Goal: Task Accomplishment & Management: Use online tool/utility

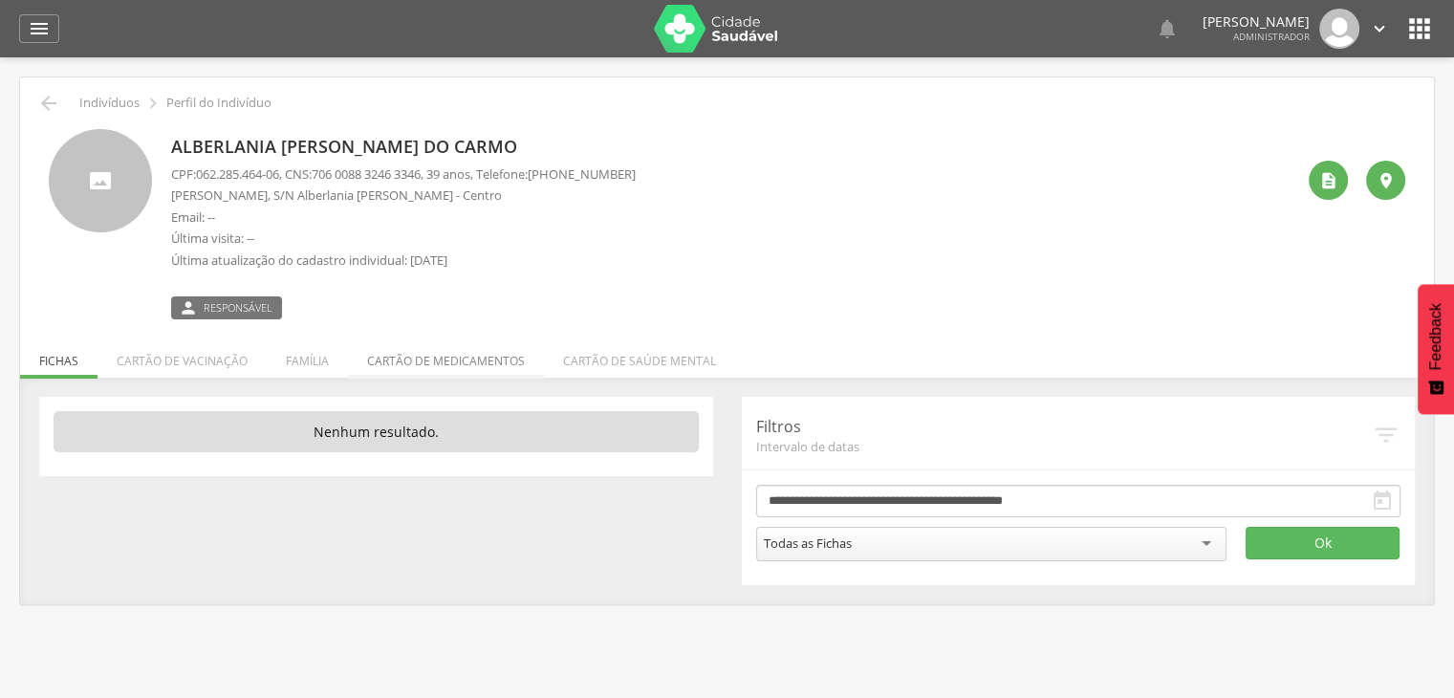
click at [456, 364] on li "Cartão de medicamentos" at bounding box center [446, 356] width 196 height 45
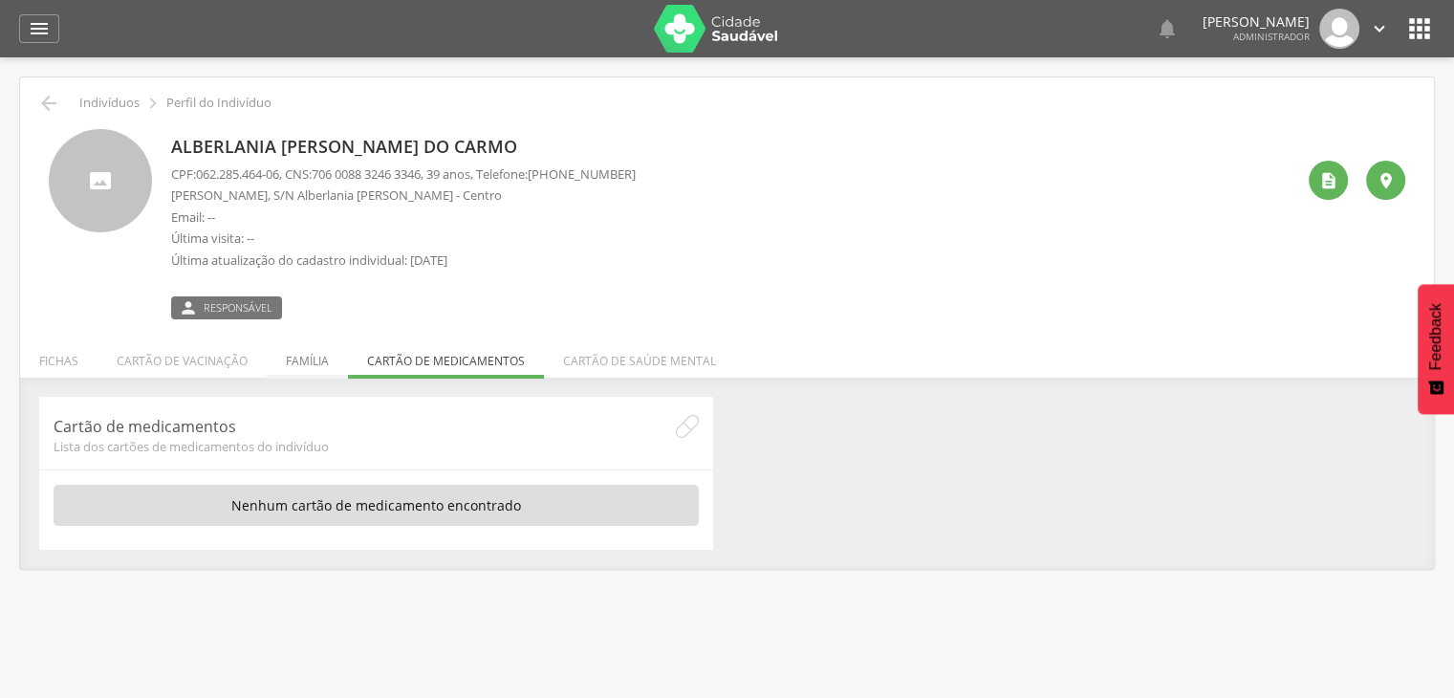
click at [295, 361] on li "Família" at bounding box center [307, 356] width 81 height 45
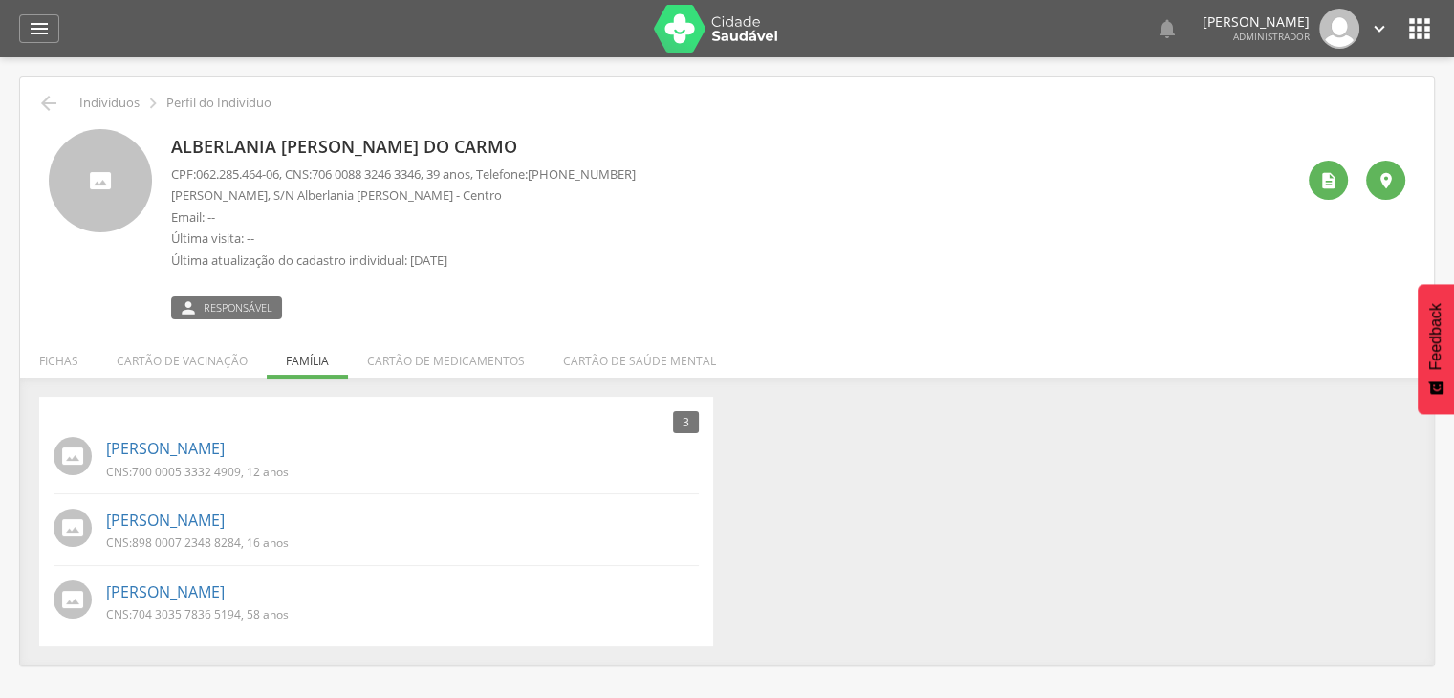
click at [762, 433] on div "3 Nenhum outro membro da família cadastrado. Caroliny Livia da Silva Ribeiro CN…" at bounding box center [727, 522] width 1405 height 250
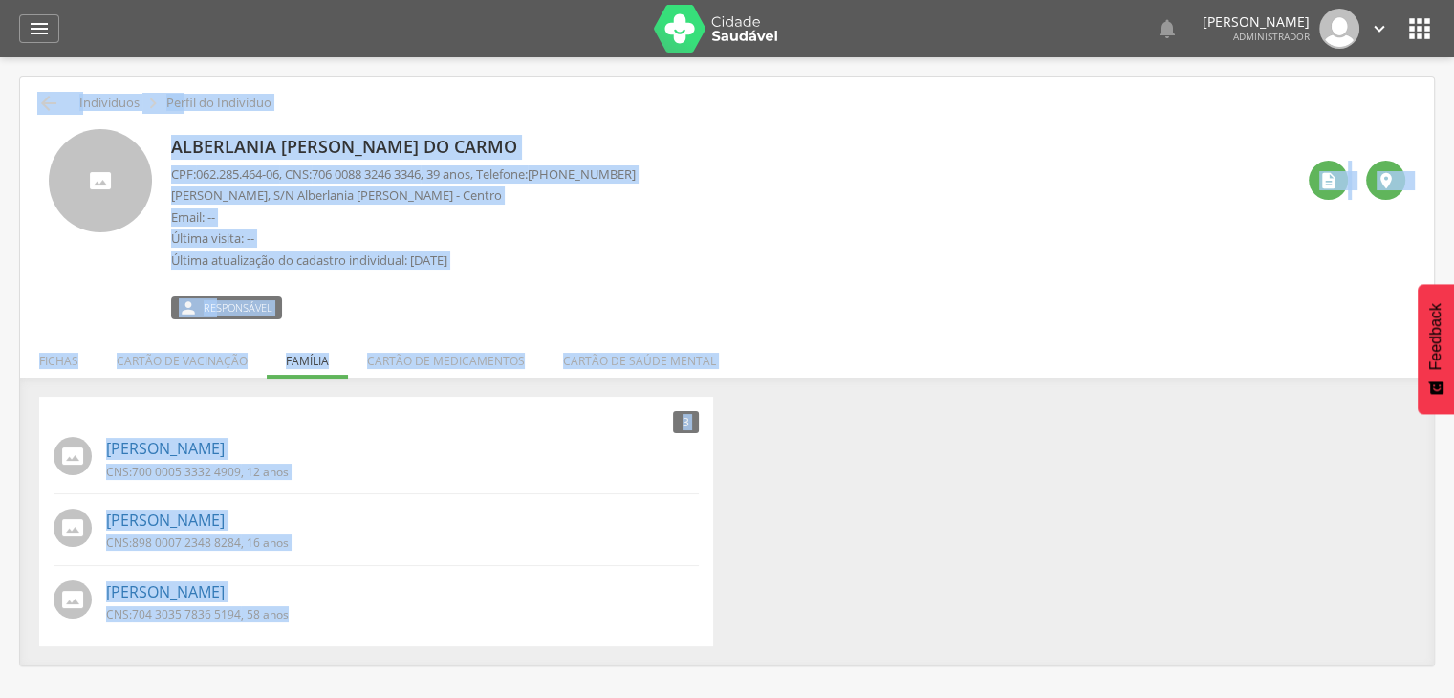
drag, startPoint x: 7, startPoint y: 97, endPoint x: 773, endPoint y: 618, distance: 926.5
click at [773, 618] on div " Supervisão  Distritos  Ubs adicionar ubs  Coordenador: - Ingazeira / PE In…" at bounding box center [727, 406] width 1454 height 698
click at [914, 421] on div "3 Nenhum outro membro da família cadastrado. Caroliny Livia da Silva Ribeiro CN…" at bounding box center [727, 522] width 1405 height 250
click at [921, 506] on div "3 Nenhum outro membro da família cadastrado. Caroliny Livia da Silva Ribeiro CN…" at bounding box center [727, 522] width 1405 height 250
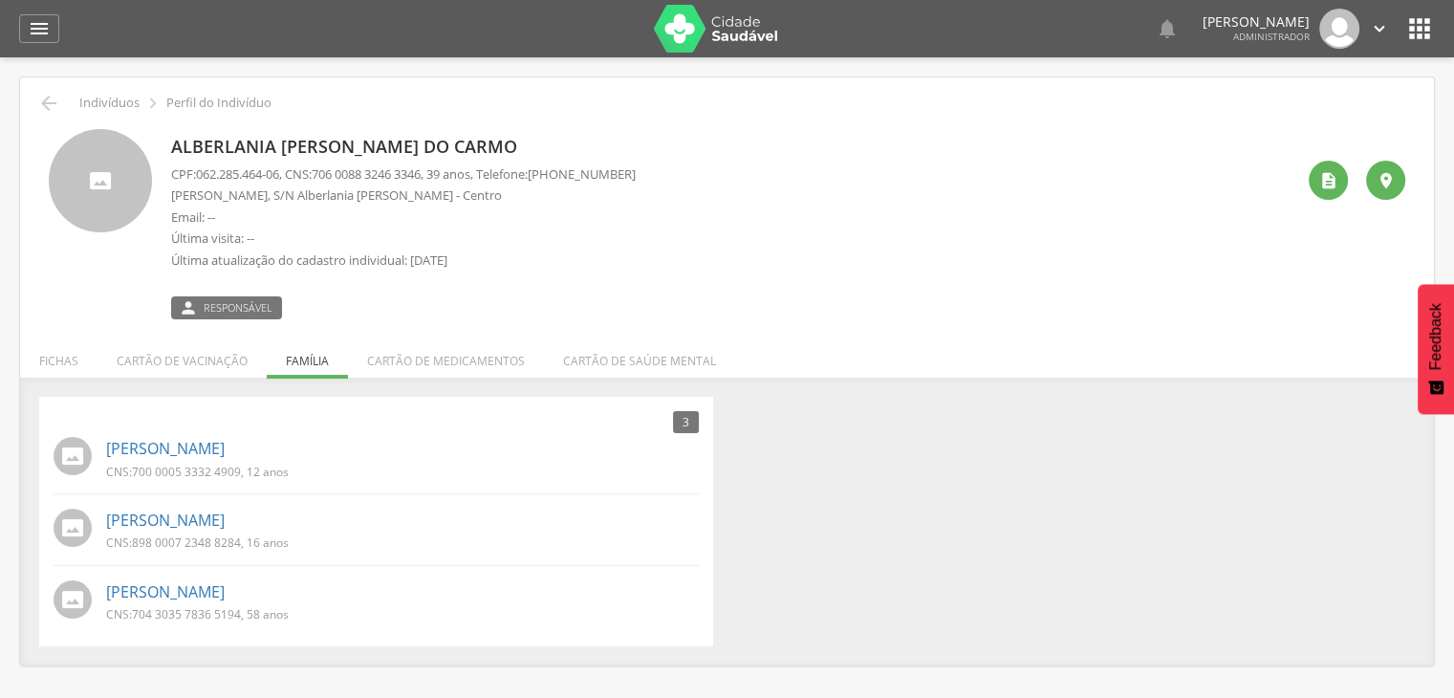
click at [748, 498] on div "3 Nenhum outro membro da família cadastrado. Caroliny Livia da Silva Ribeiro CN…" at bounding box center [727, 522] width 1405 height 250
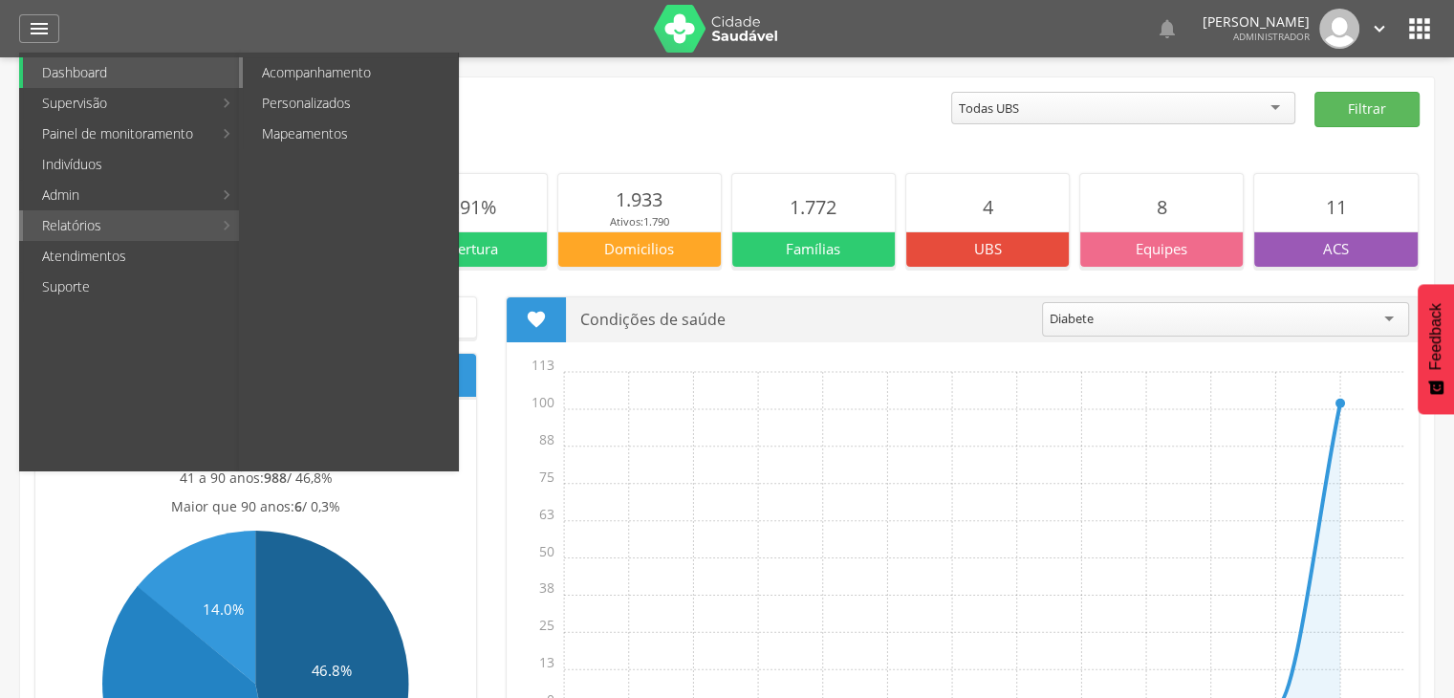
click at [344, 70] on link "Acompanhamento" at bounding box center [350, 72] width 215 height 31
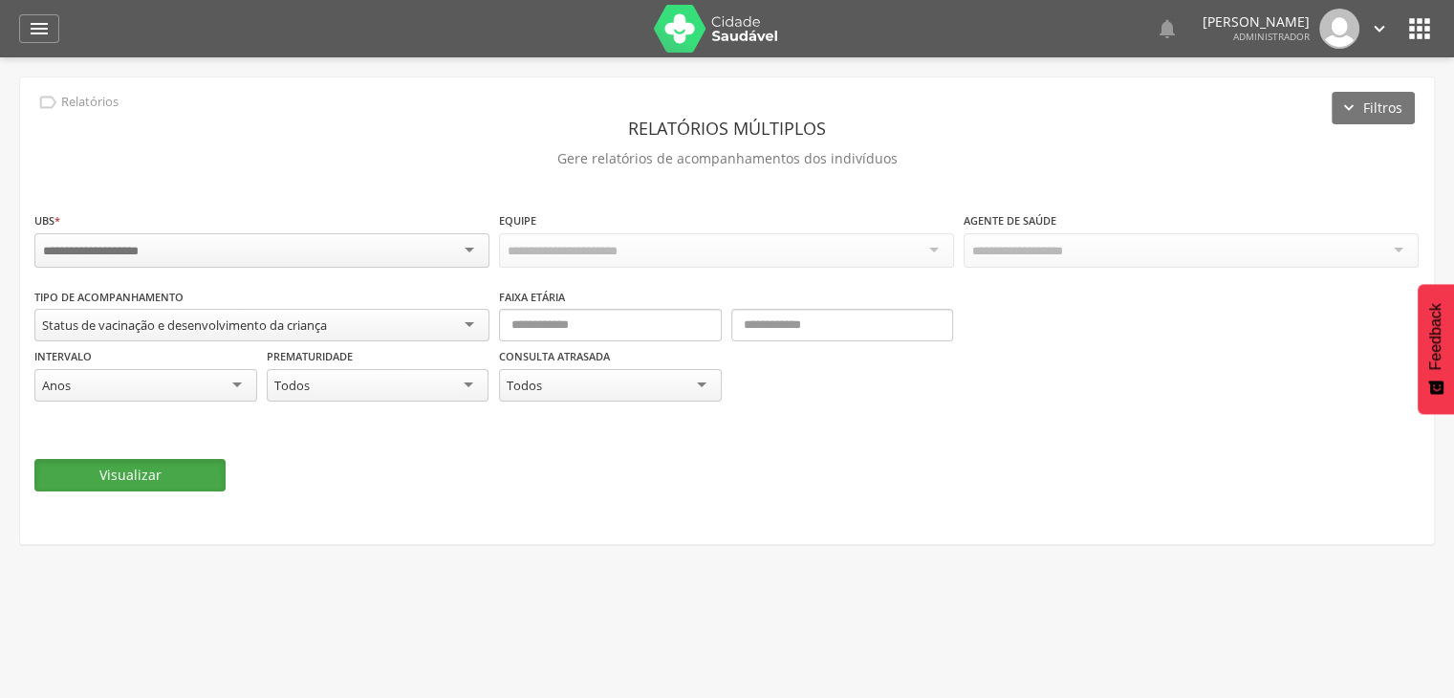
click at [195, 480] on button "Visualizar" at bounding box center [129, 475] width 191 height 33
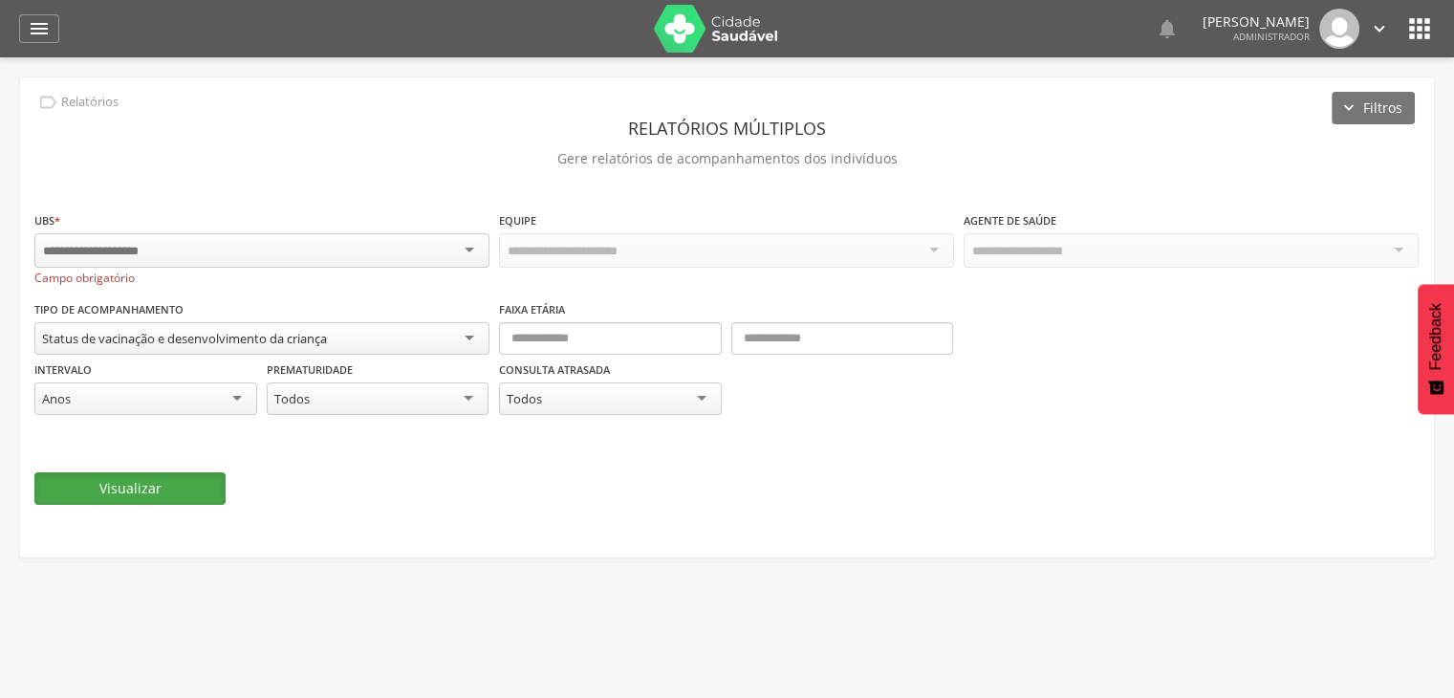
click at [112, 485] on button "Visualizar" at bounding box center [129, 488] width 191 height 33
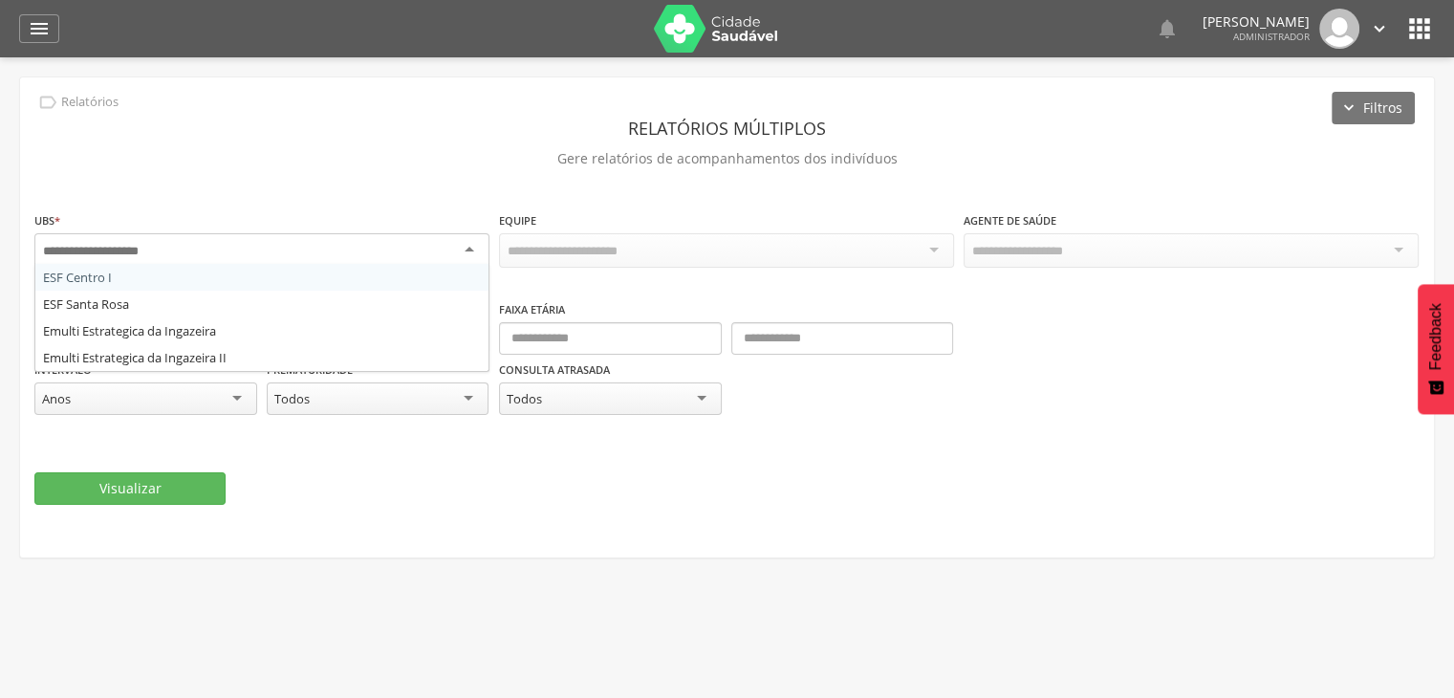
click at [216, 234] on div at bounding box center [261, 250] width 455 height 34
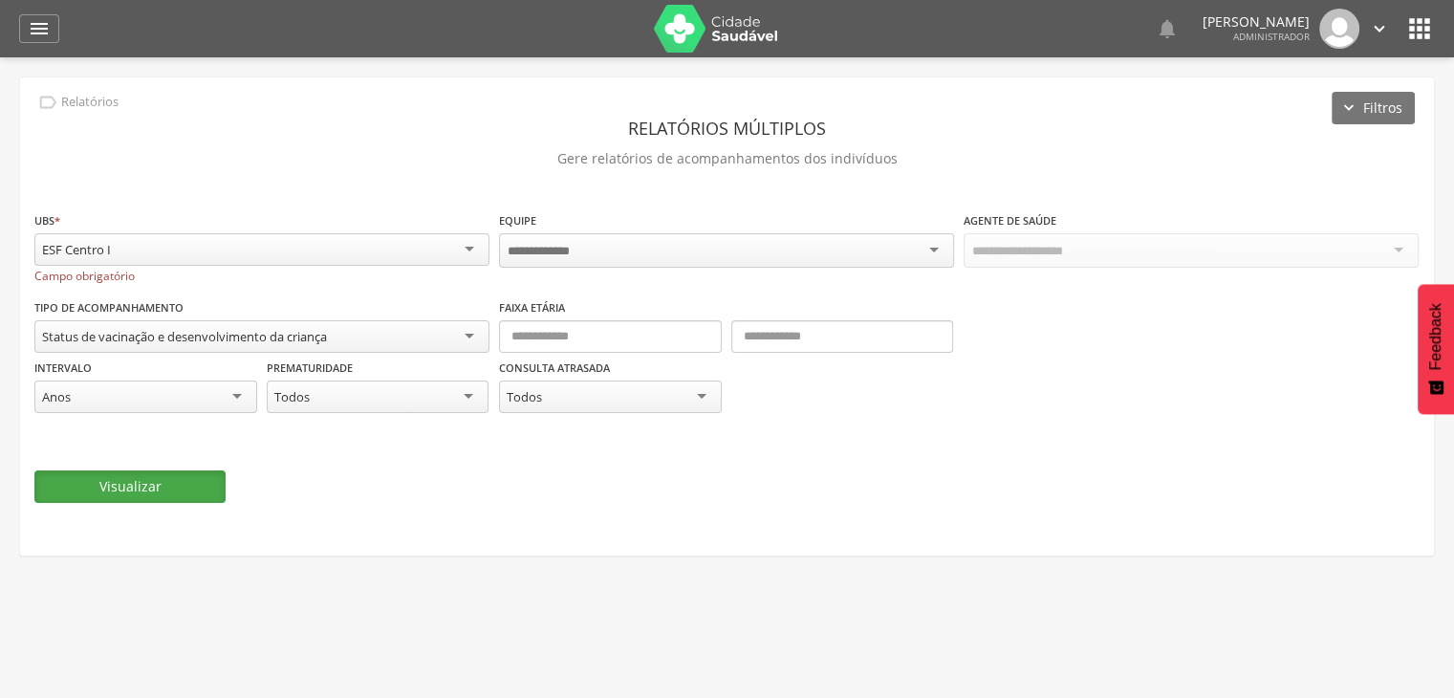
click at [114, 487] on button "Visualizar" at bounding box center [129, 486] width 191 height 33
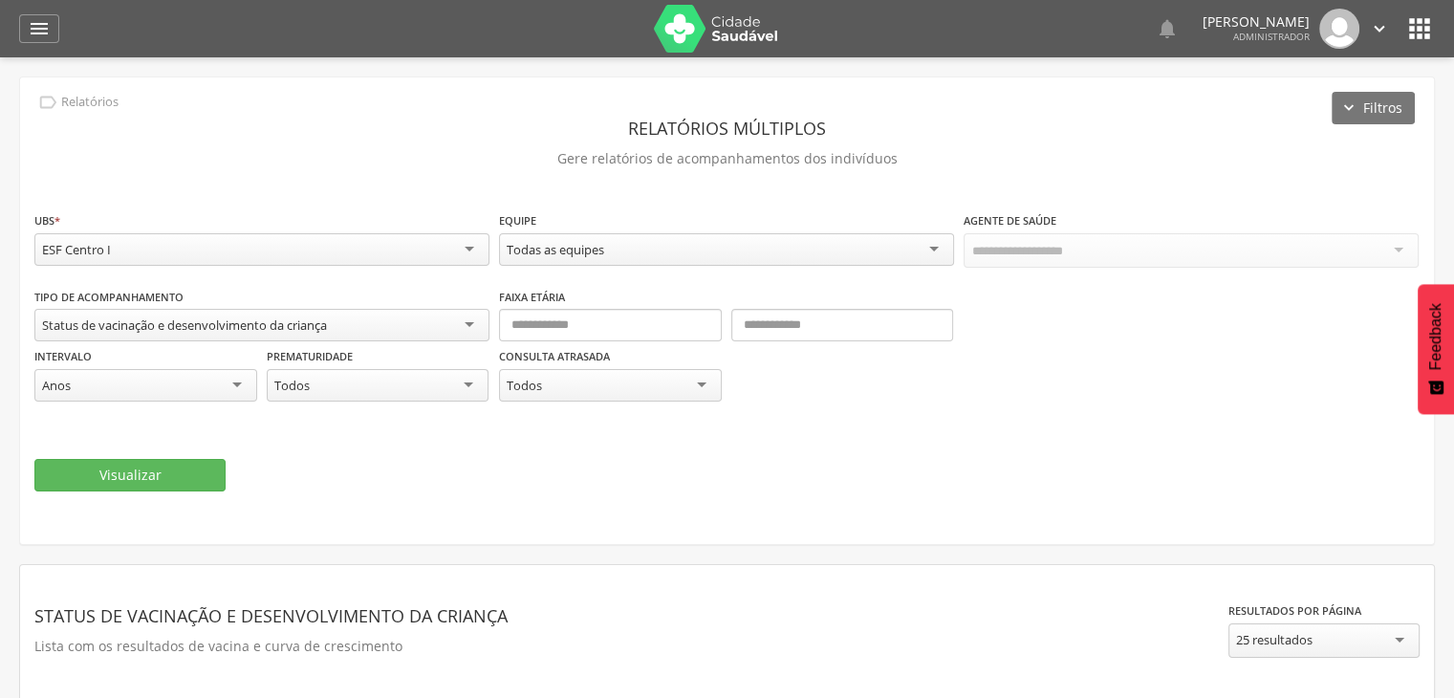
click at [252, 317] on div "Status de vacinação e desenvolvimento da criança" at bounding box center [184, 325] width 285 height 17
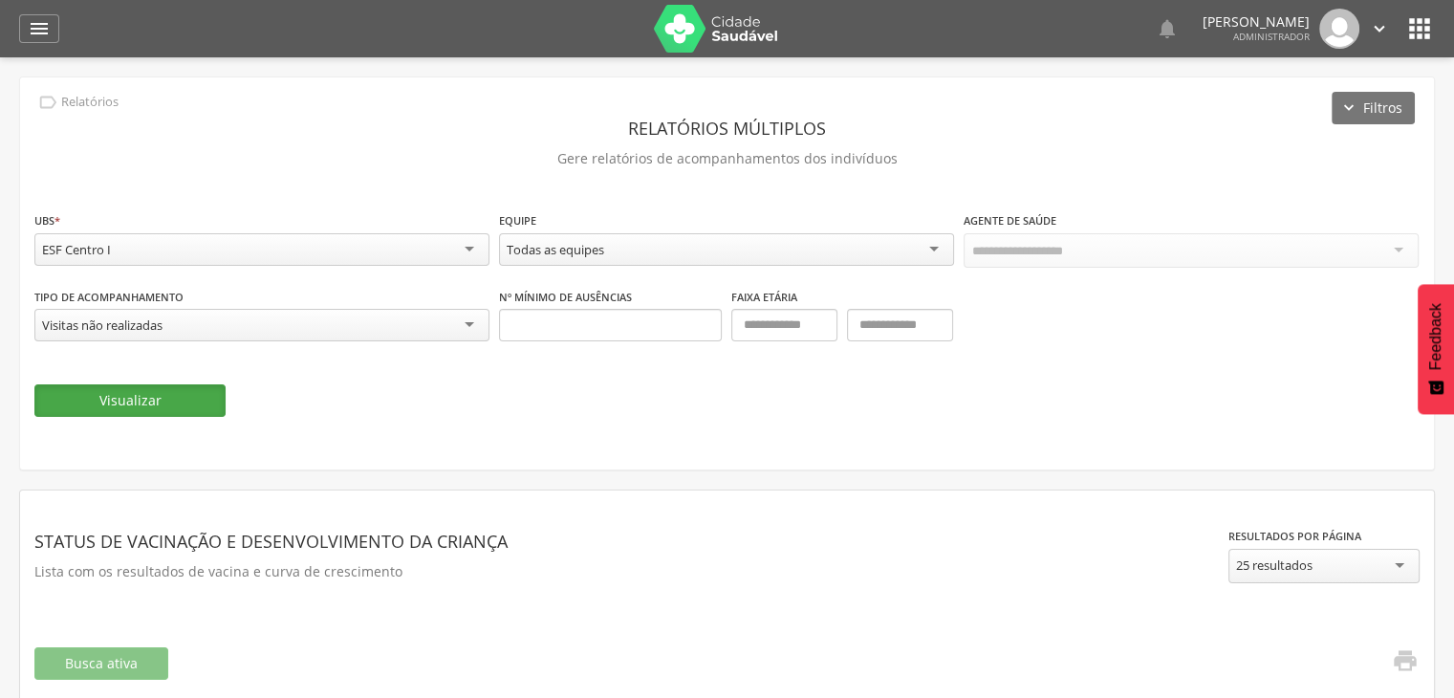
click at [183, 394] on button "Visualizar" at bounding box center [129, 400] width 191 height 33
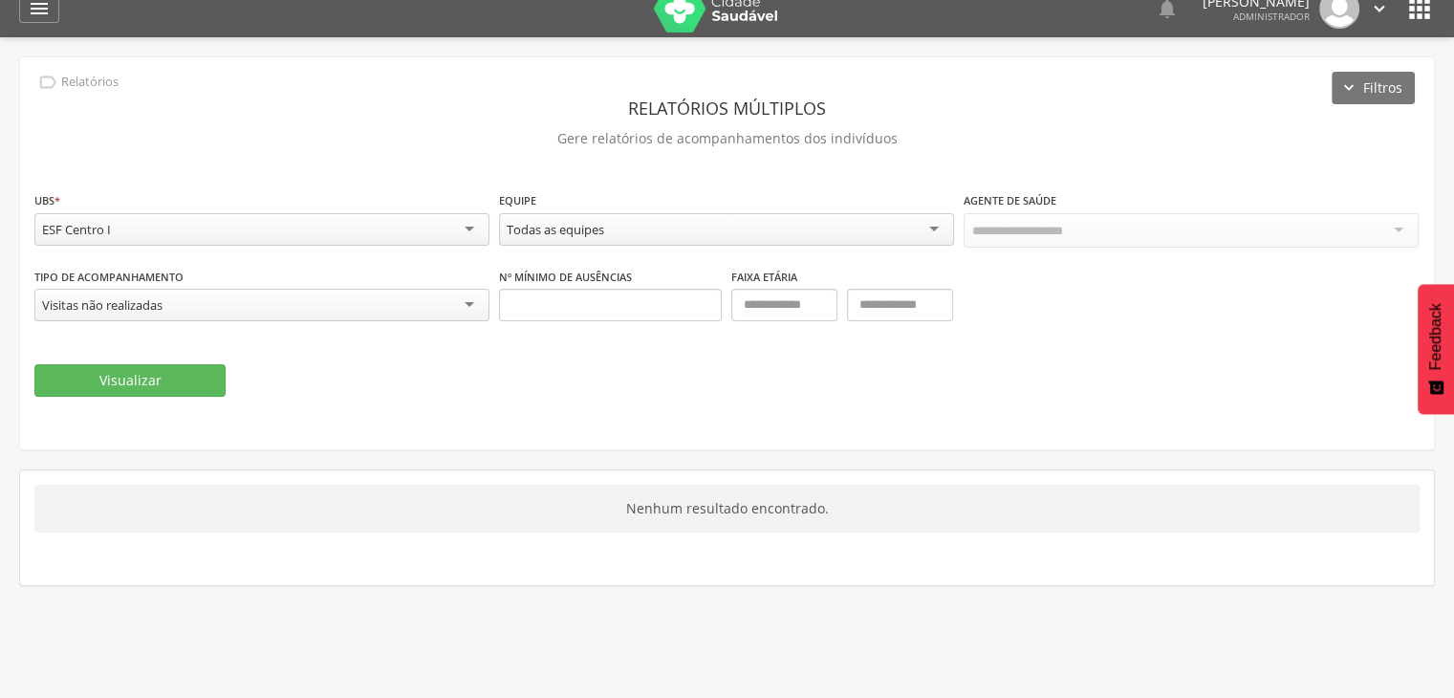
scroll to position [57, 0]
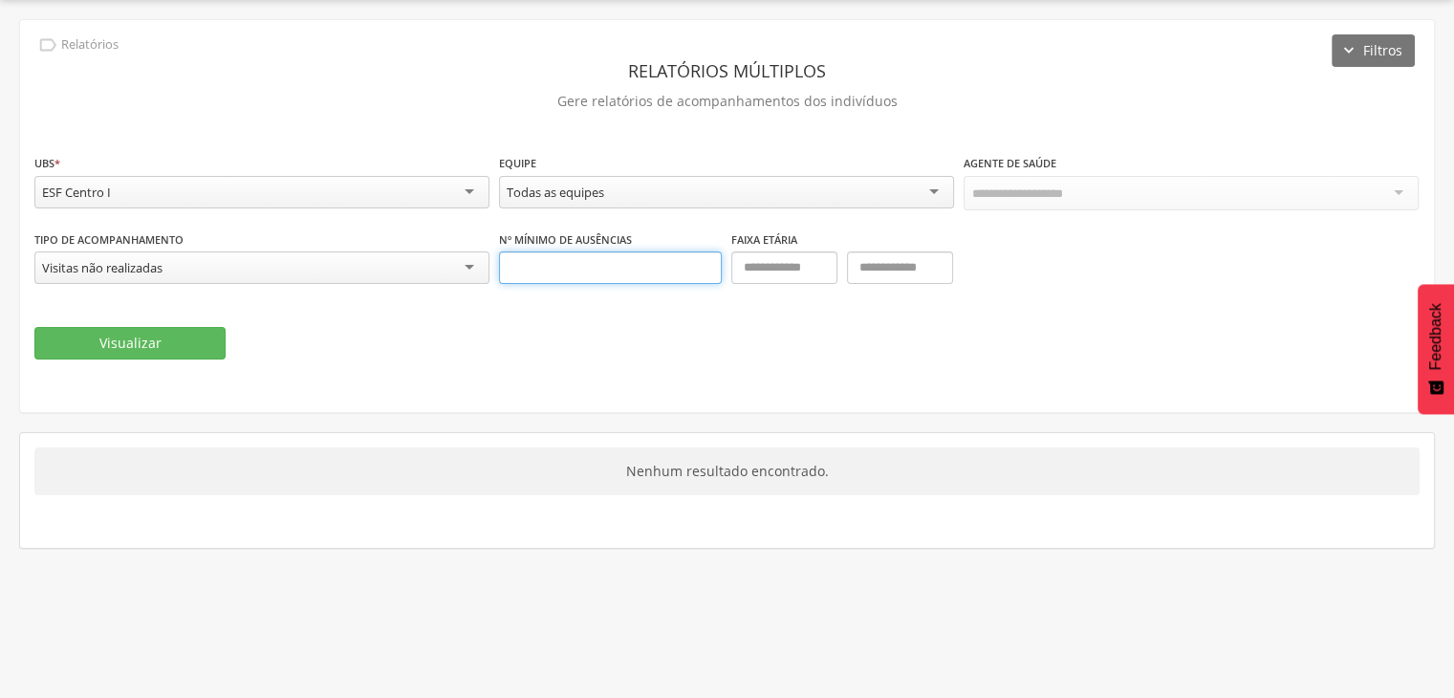
click at [652, 268] on input "text" at bounding box center [610, 268] width 223 height 33
click at [776, 265] on input "text" at bounding box center [785, 268] width 106 height 33
type input "*"
click at [34, 327] on button "Visualizar" at bounding box center [129, 343] width 191 height 33
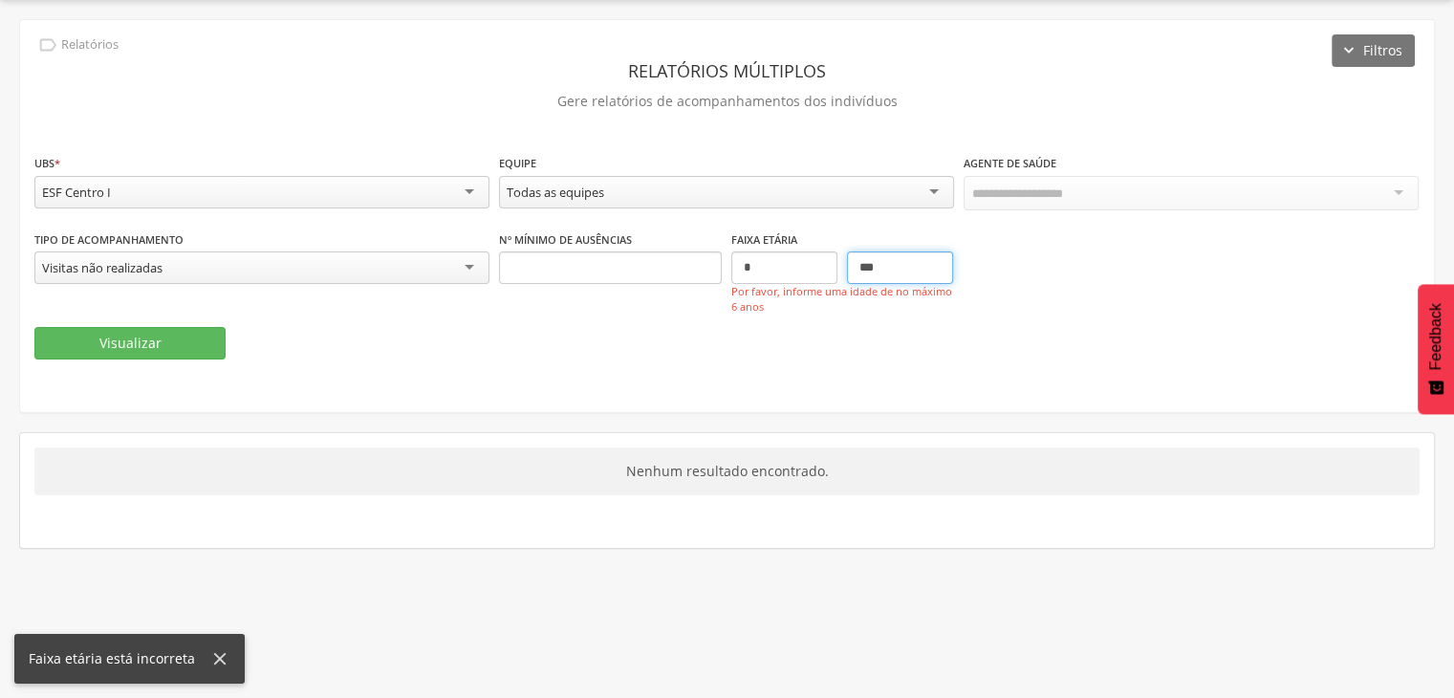
type input "**"
click at [784, 258] on input "*" at bounding box center [785, 268] width 106 height 33
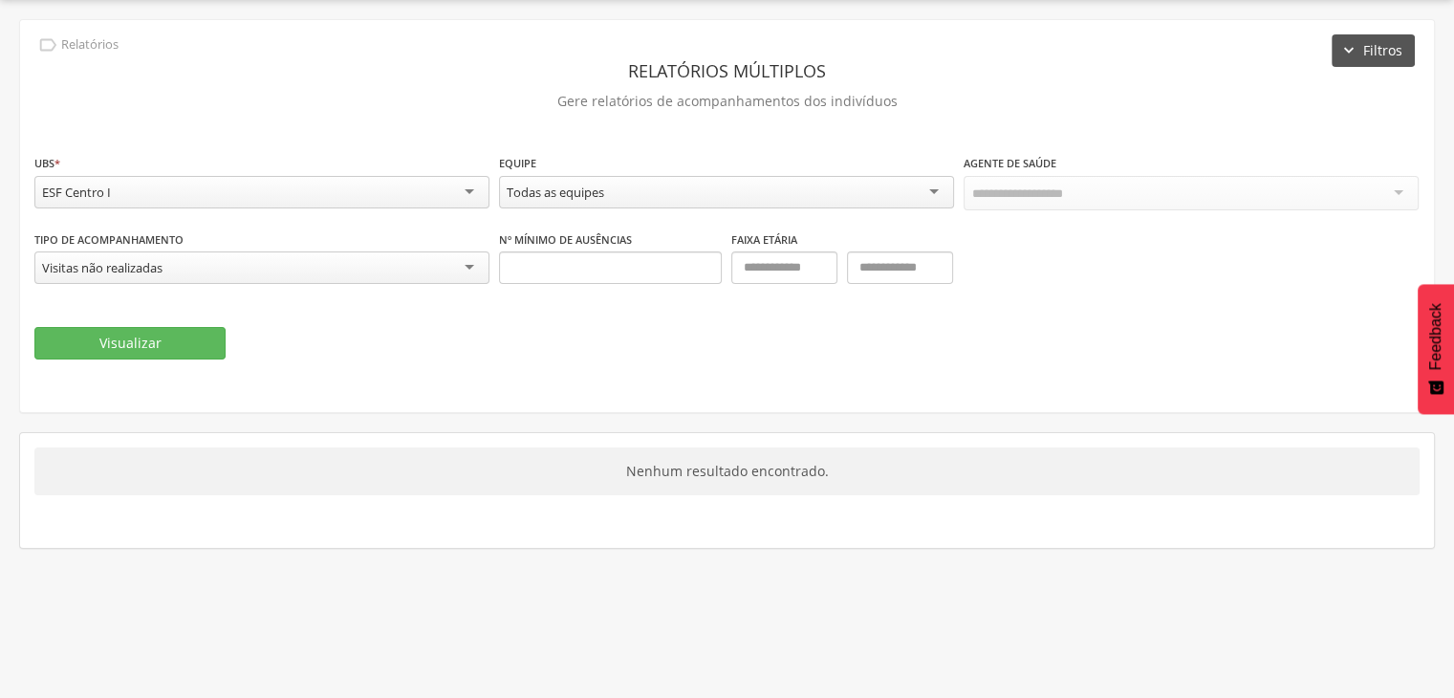
click at [1366, 52] on button "Filtros" at bounding box center [1373, 50] width 83 height 33
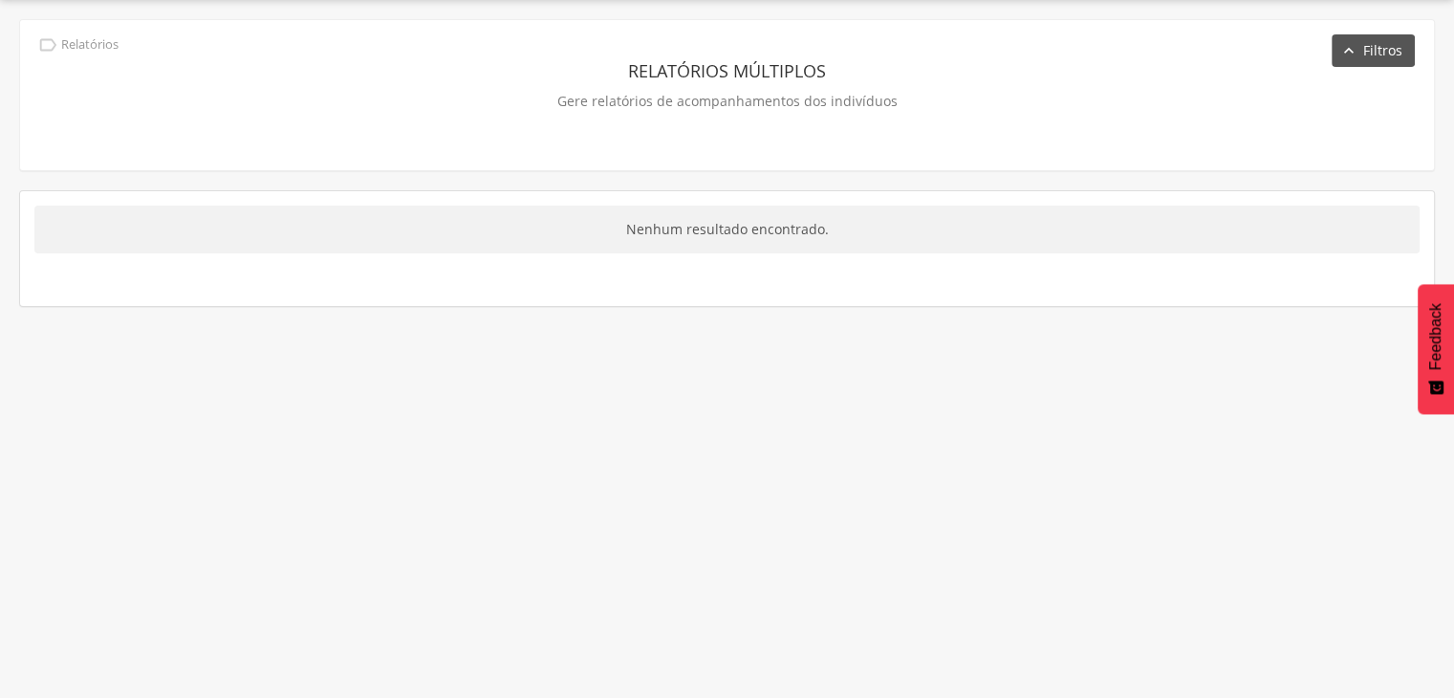
click at [1366, 52] on button "Filtros" at bounding box center [1373, 50] width 83 height 33
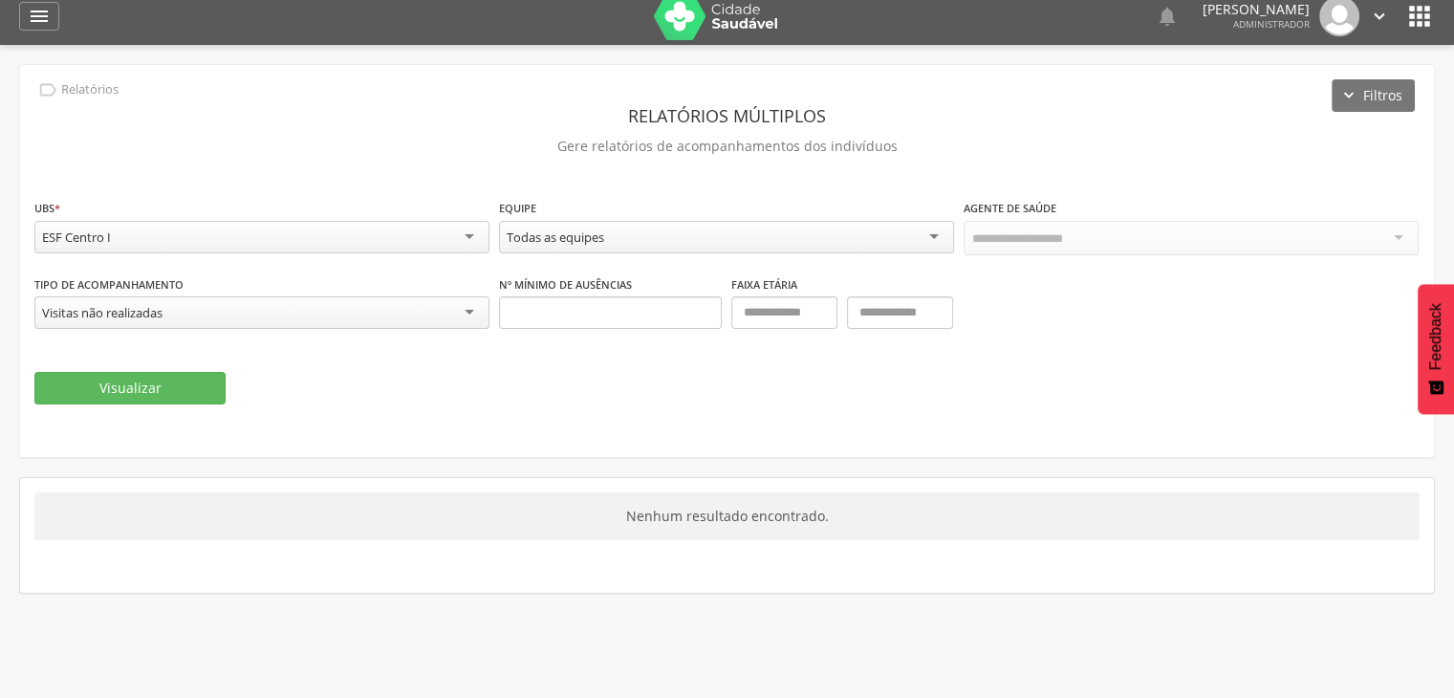
scroll to position [0, 0]
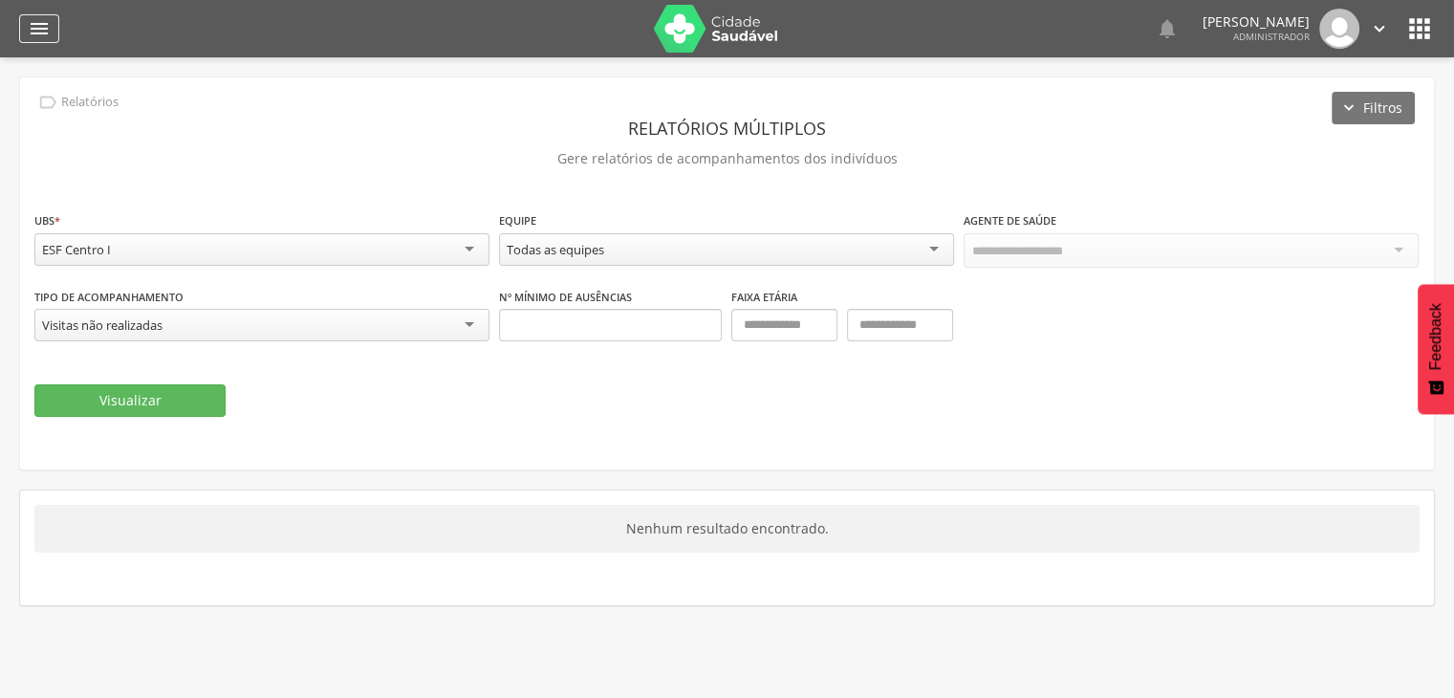
click at [43, 37] on icon "" at bounding box center [39, 28] width 23 height 23
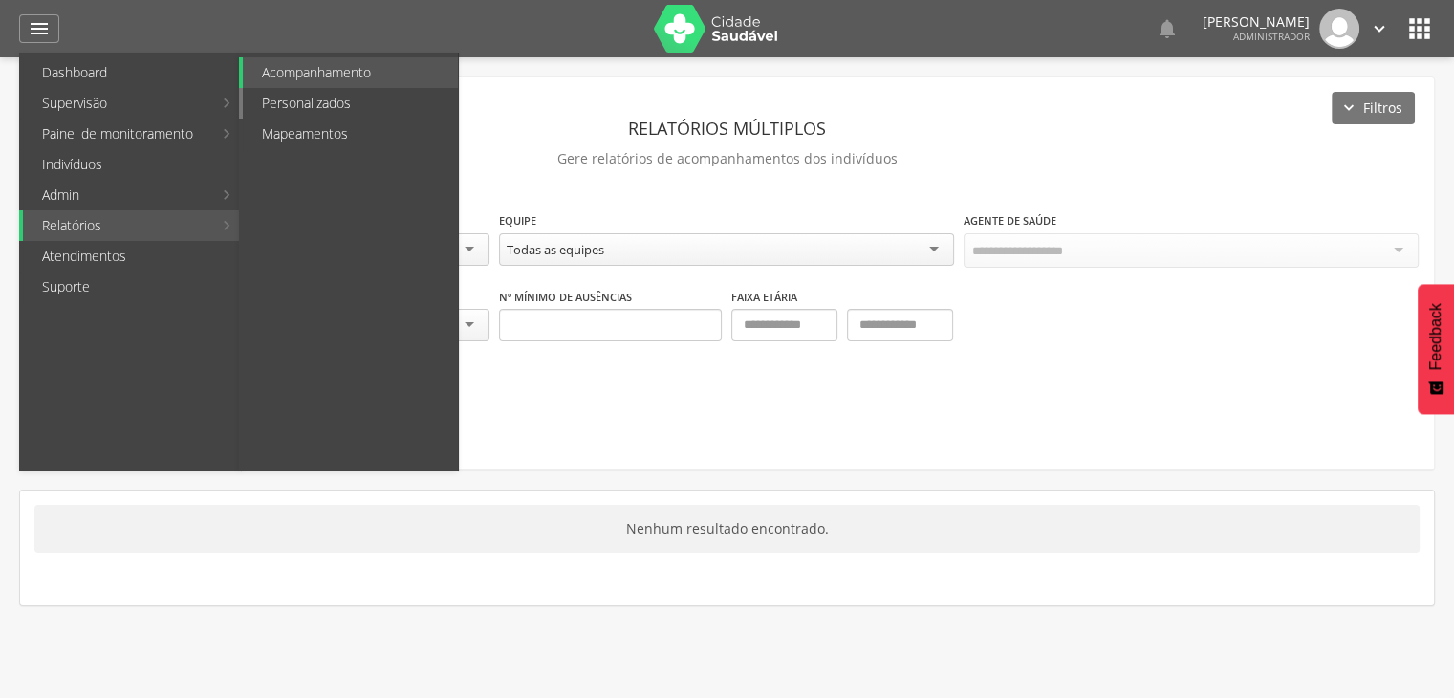
click at [358, 101] on link "Personalizados" at bounding box center [350, 103] width 215 height 31
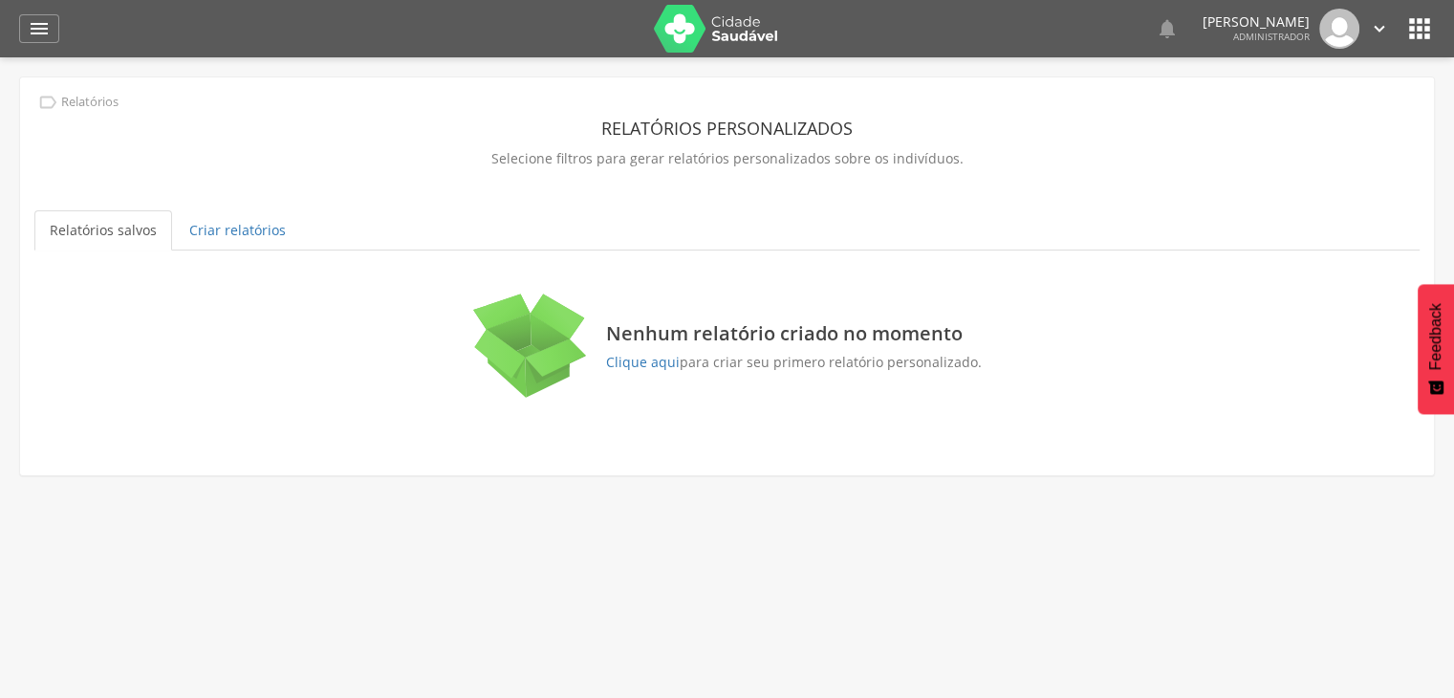
click at [706, 11] on img at bounding box center [716, 29] width 124 height 48
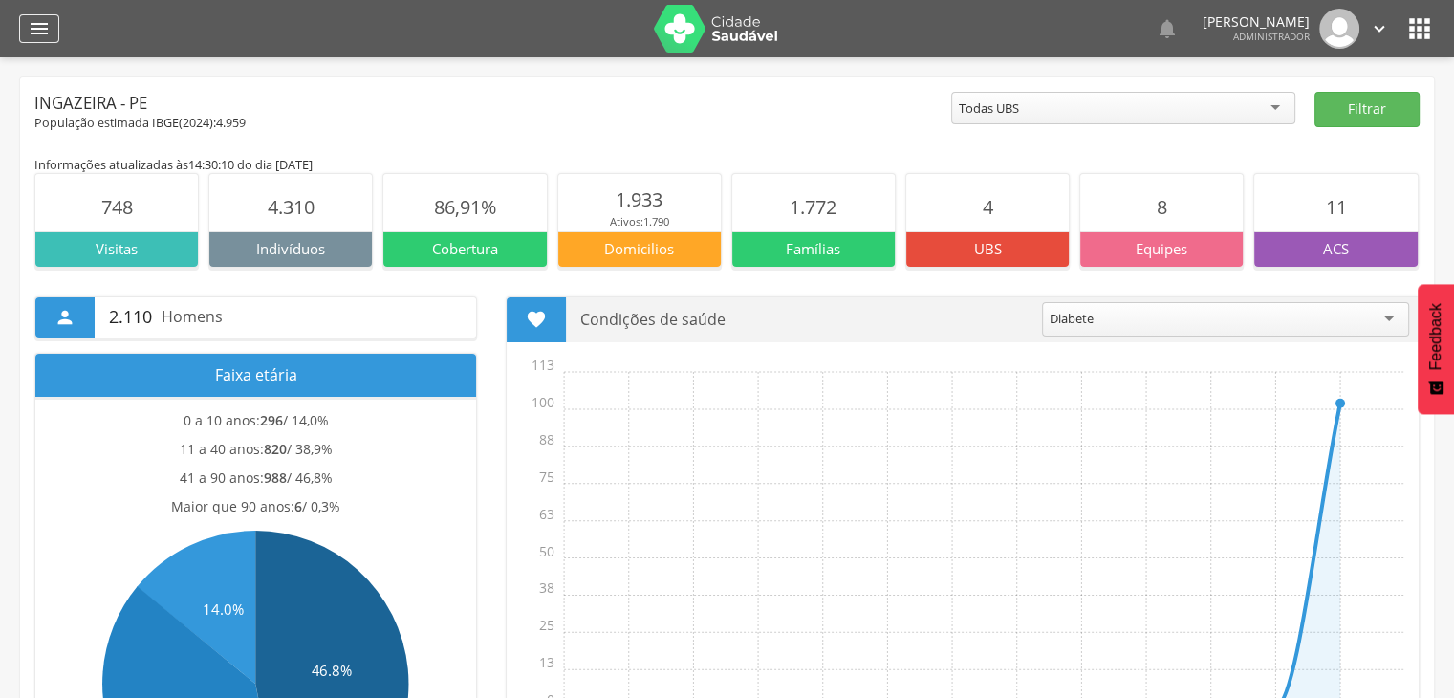
click at [50, 28] on icon "" at bounding box center [39, 28] width 23 height 23
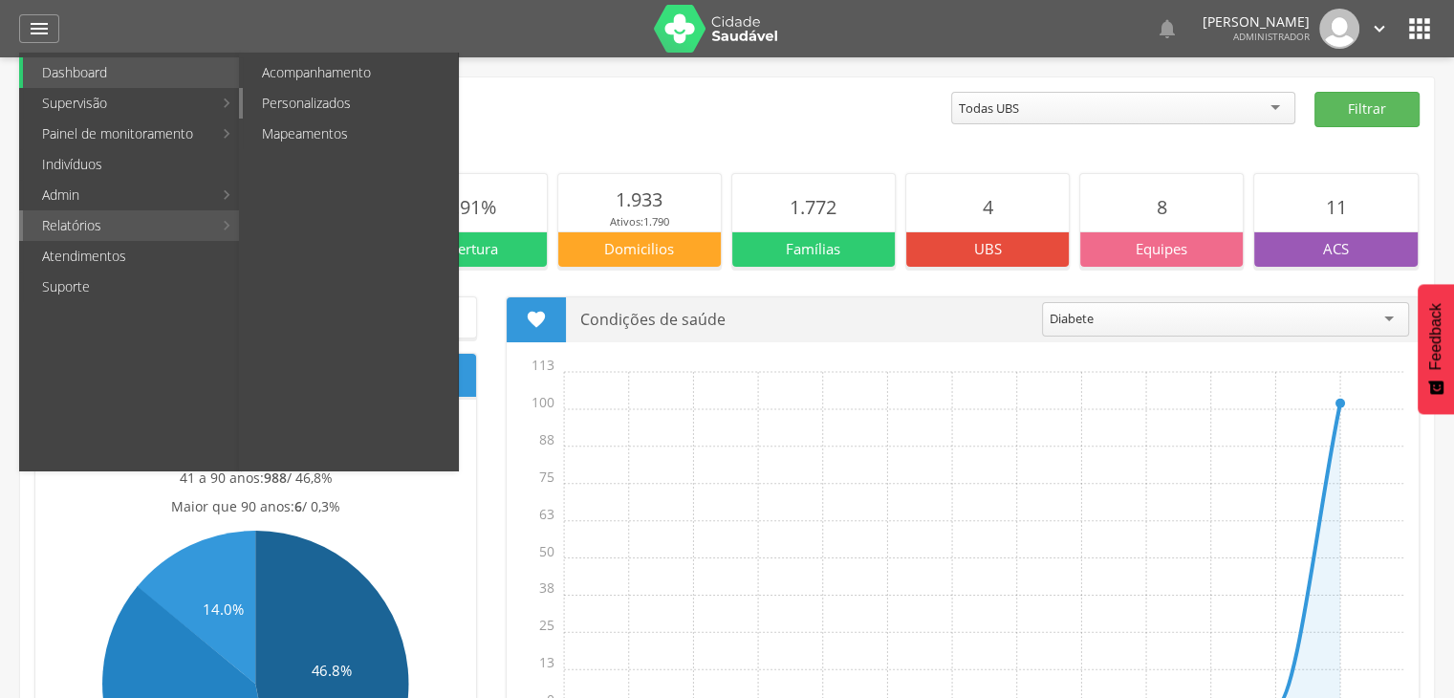
click at [366, 112] on link "Personalizados" at bounding box center [350, 103] width 215 height 31
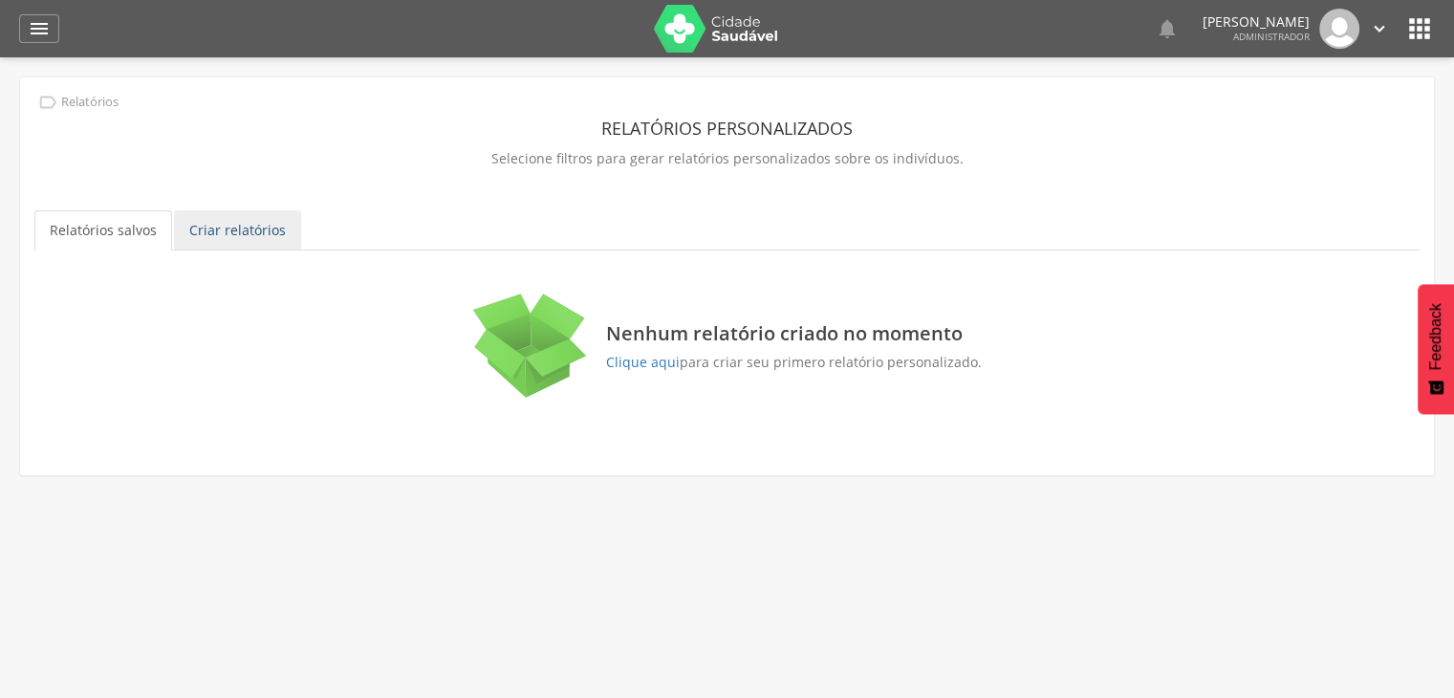
click at [278, 233] on link "Criar relatórios" at bounding box center [237, 230] width 127 height 40
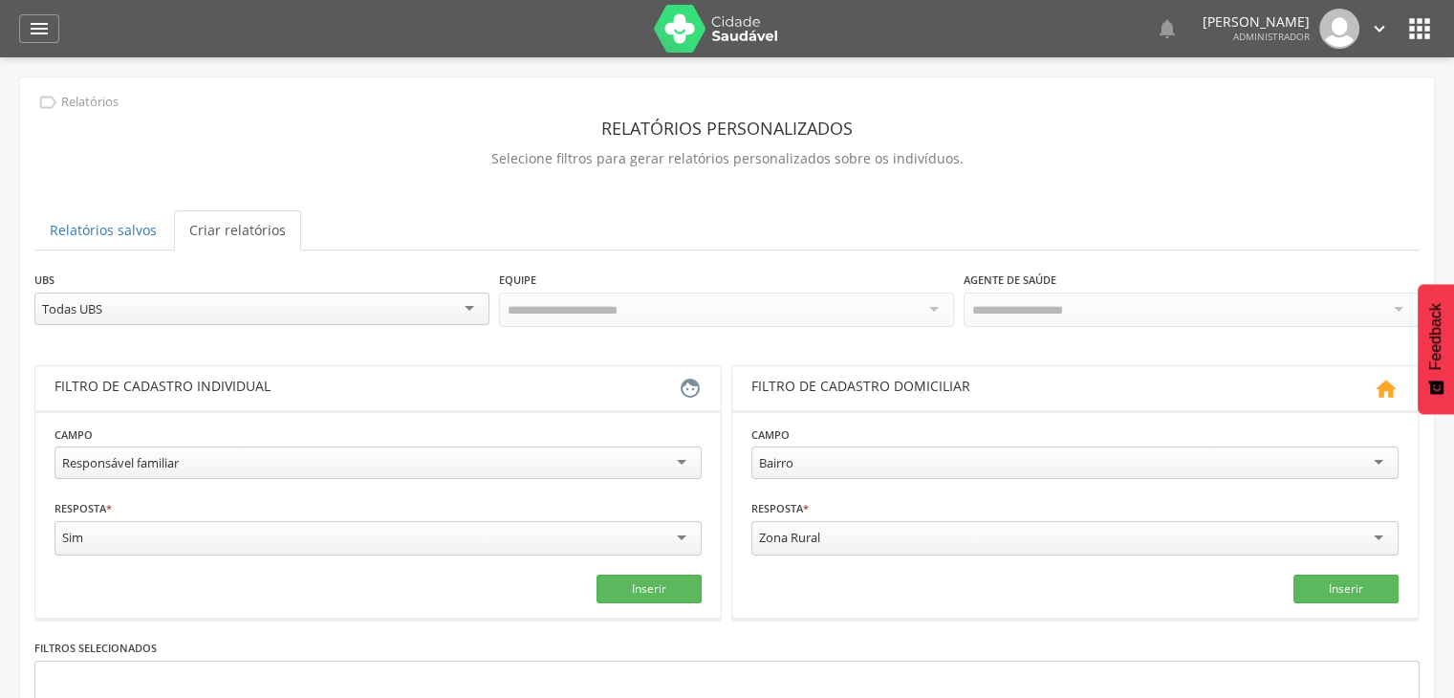
click at [176, 299] on div "Todas UBS" at bounding box center [261, 309] width 455 height 33
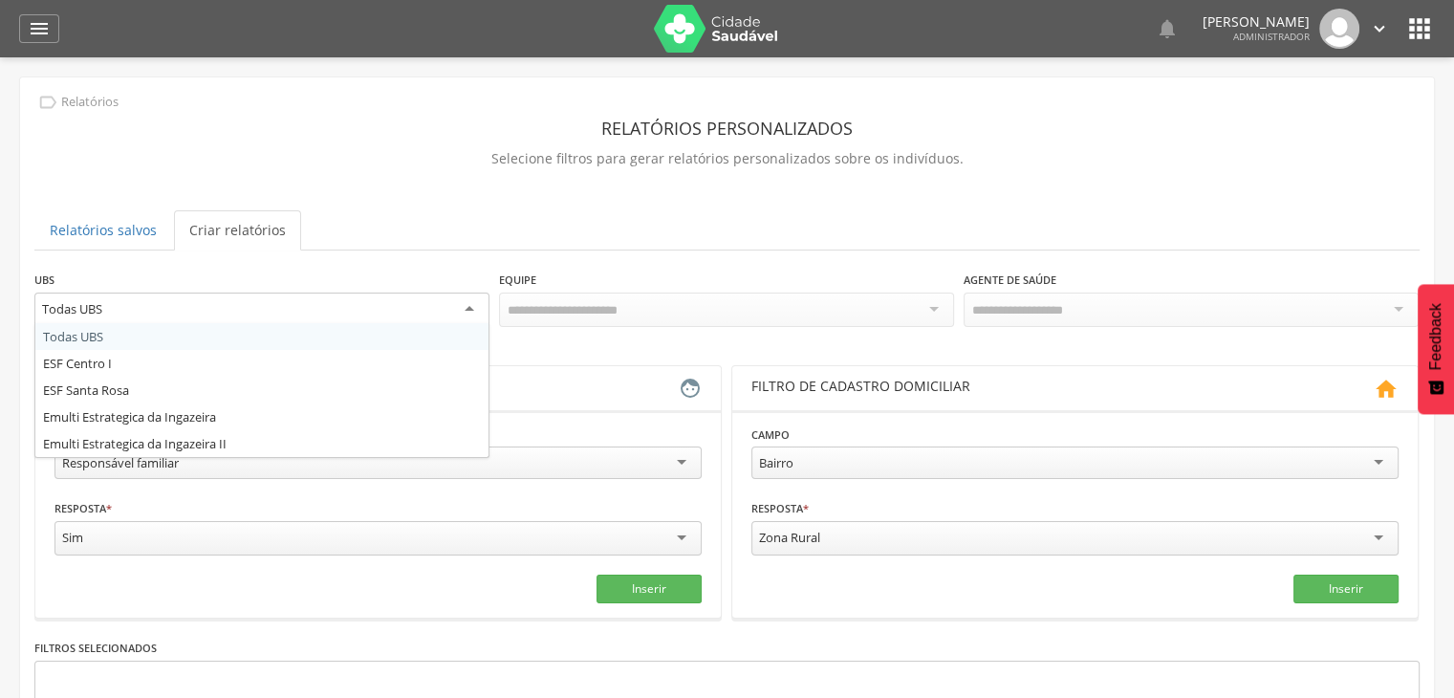
drag, startPoint x: 187, startPoint y: 341, endPoint x: 211, endPoint y: 338, distance: 24.2
click at [191, 339] on div "UBS ********* Todas UBS Todas UBS ESF Centro I ESF [GEOGRAPHIC_DATA][PERSON_NAM…" at bounding box center [727, 308] width 1386 height 77
click at [348, 301] on div "Todas UBS" at bounding box center [261, 310] width 455 height 34
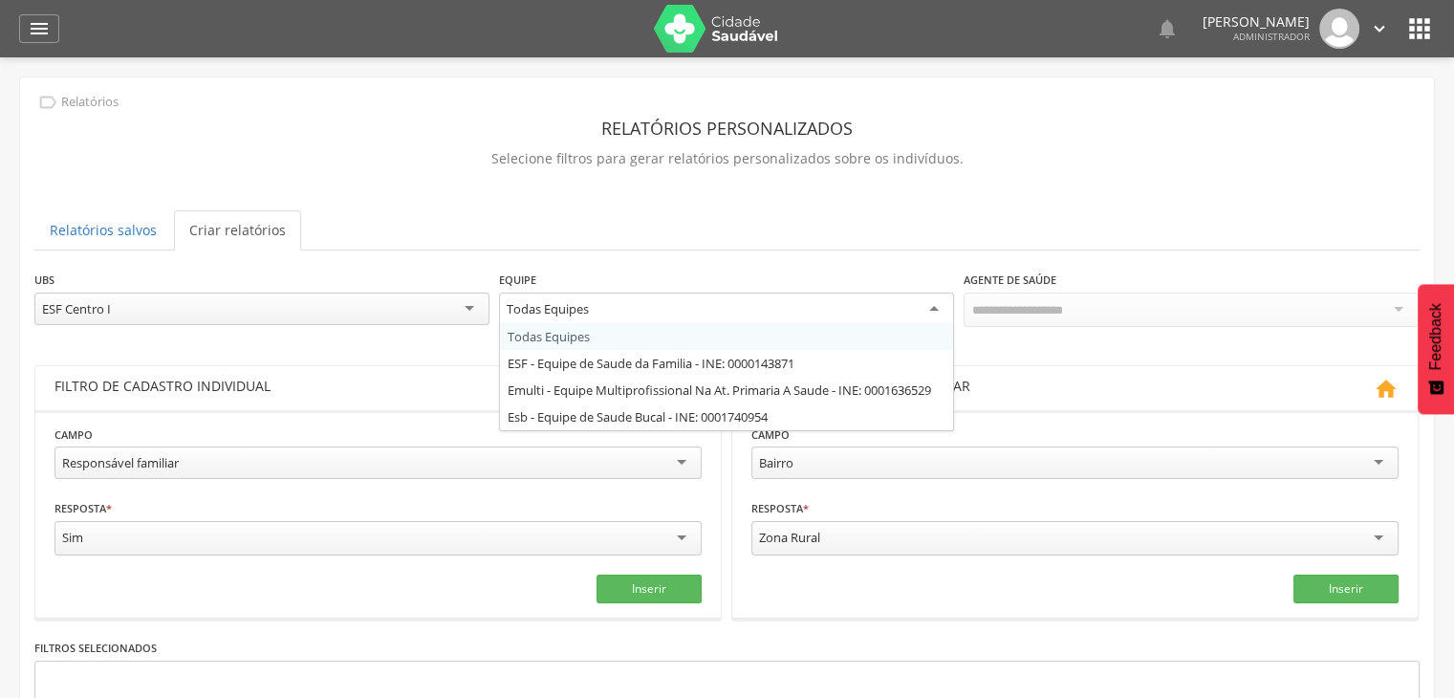
click at [519, 314] on div "Todas Equipes" at bounding box center [548, 308] width 82 height 17
click at [574, 338] on div "**********" at bounding box center [727, 308] width 1386 height 77
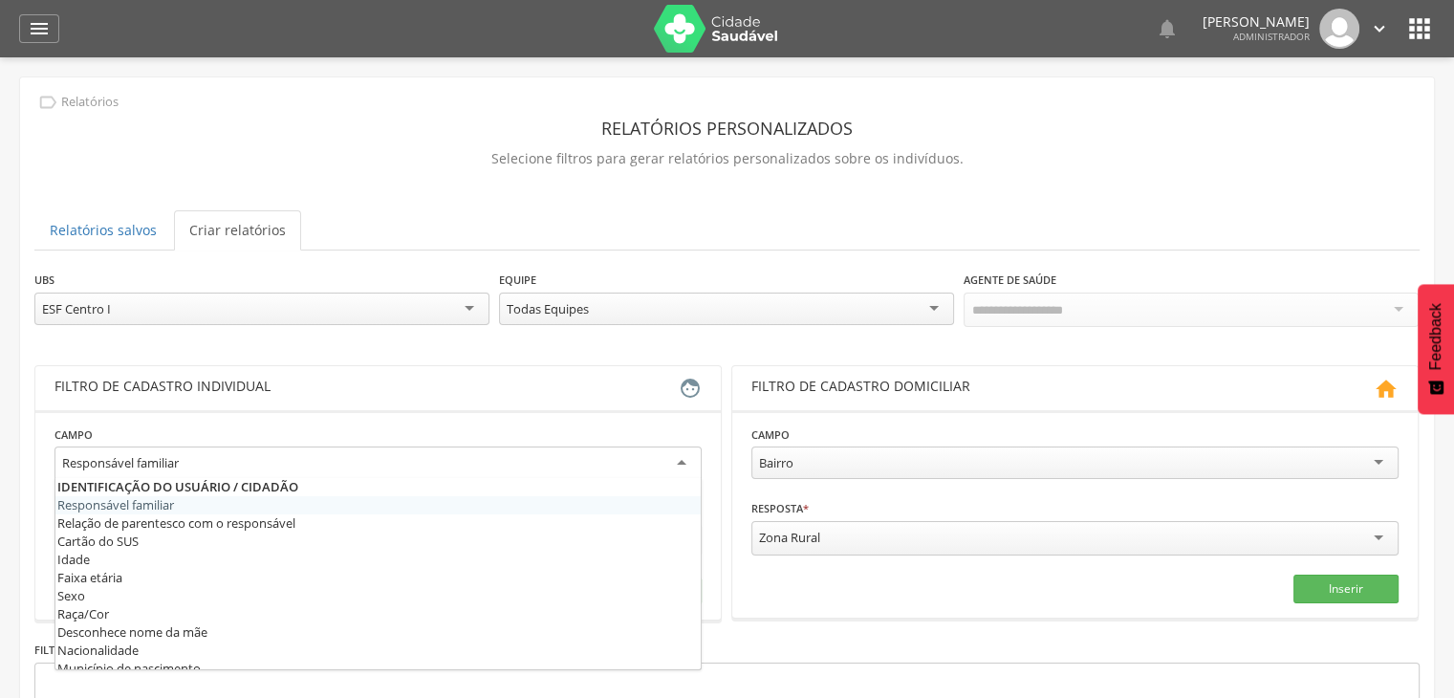
click at [439, 474] on div "Responsável familiar Responsável familiar Relação de parentesco com o responsáv…" at bounding box center [378, 466] width 647 height 39
click at [172, 498] on fieldset "**********" at bounding box center [378, 515] width 647 height 181
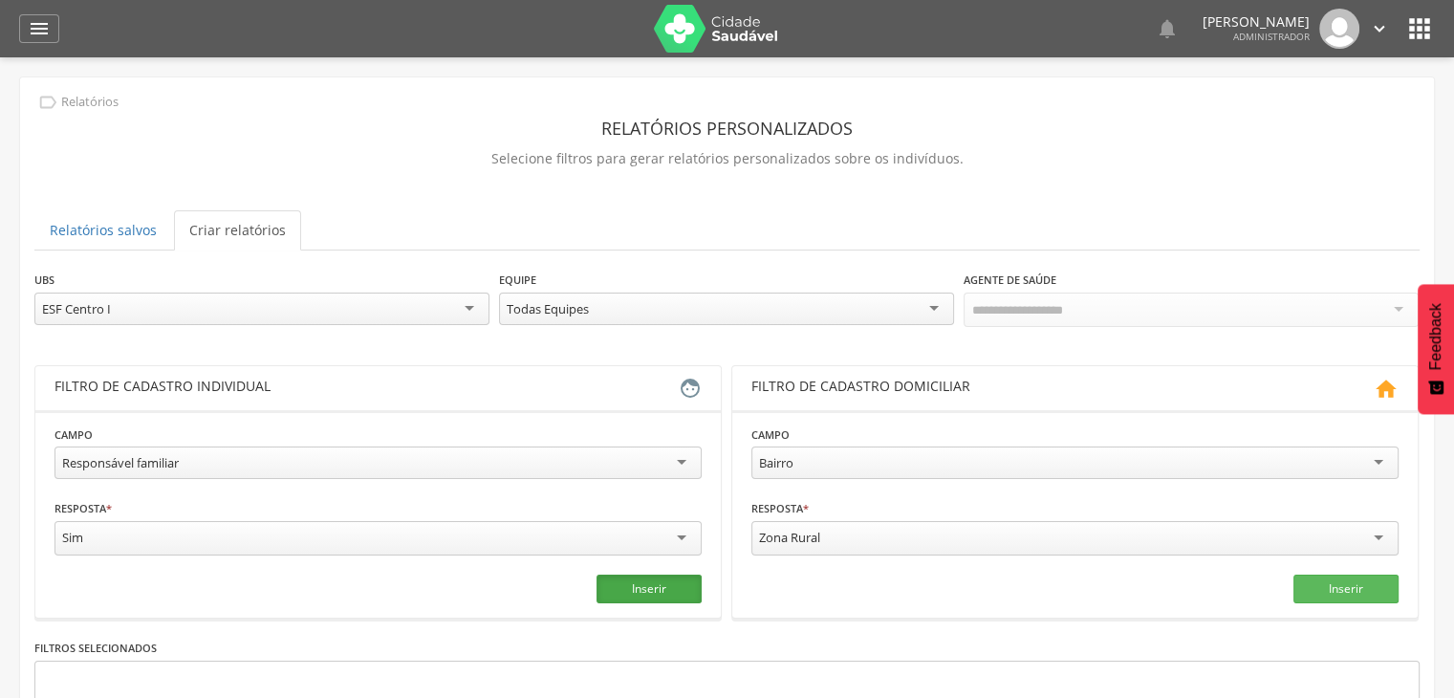
click at [637, 586] on button "Inserir" at bounding box center [649, 589] width 105 height 29
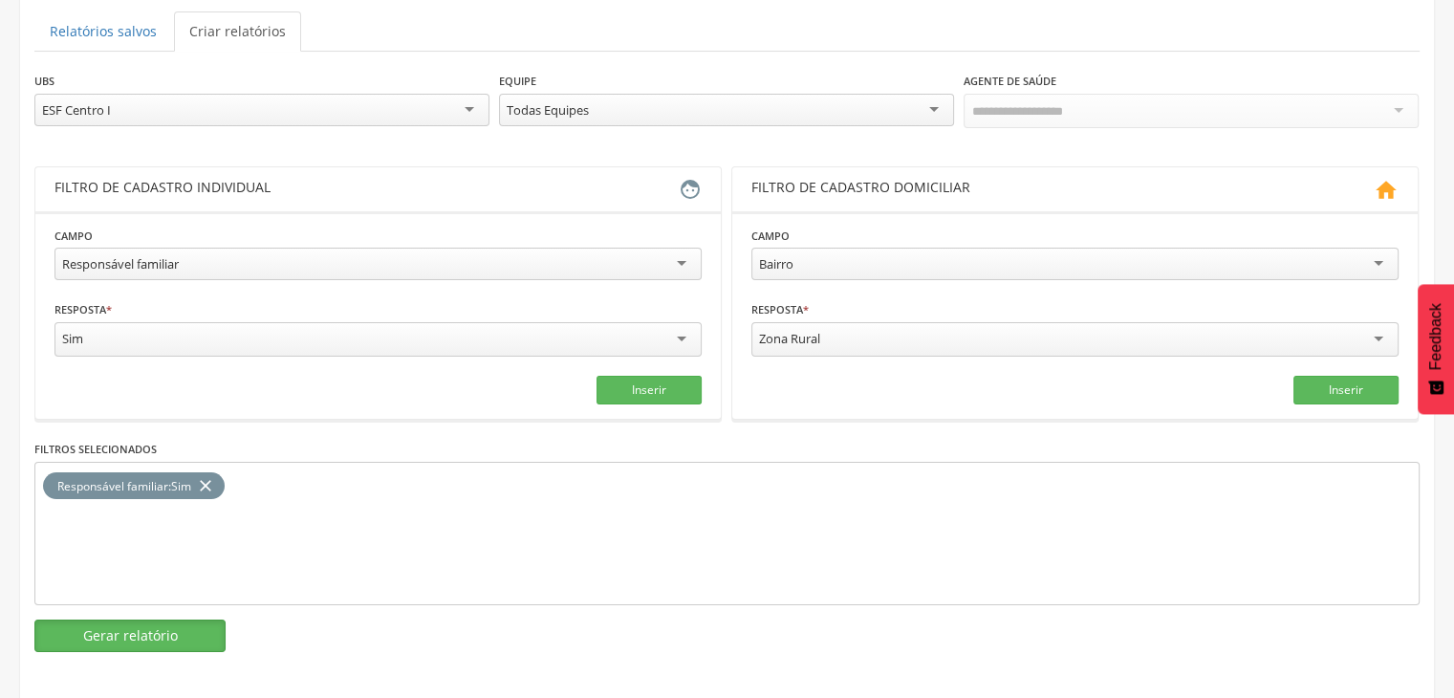
click at [71, 626] on button "Gerar relatório" at bounding box center [129, 636] width 191 height 33
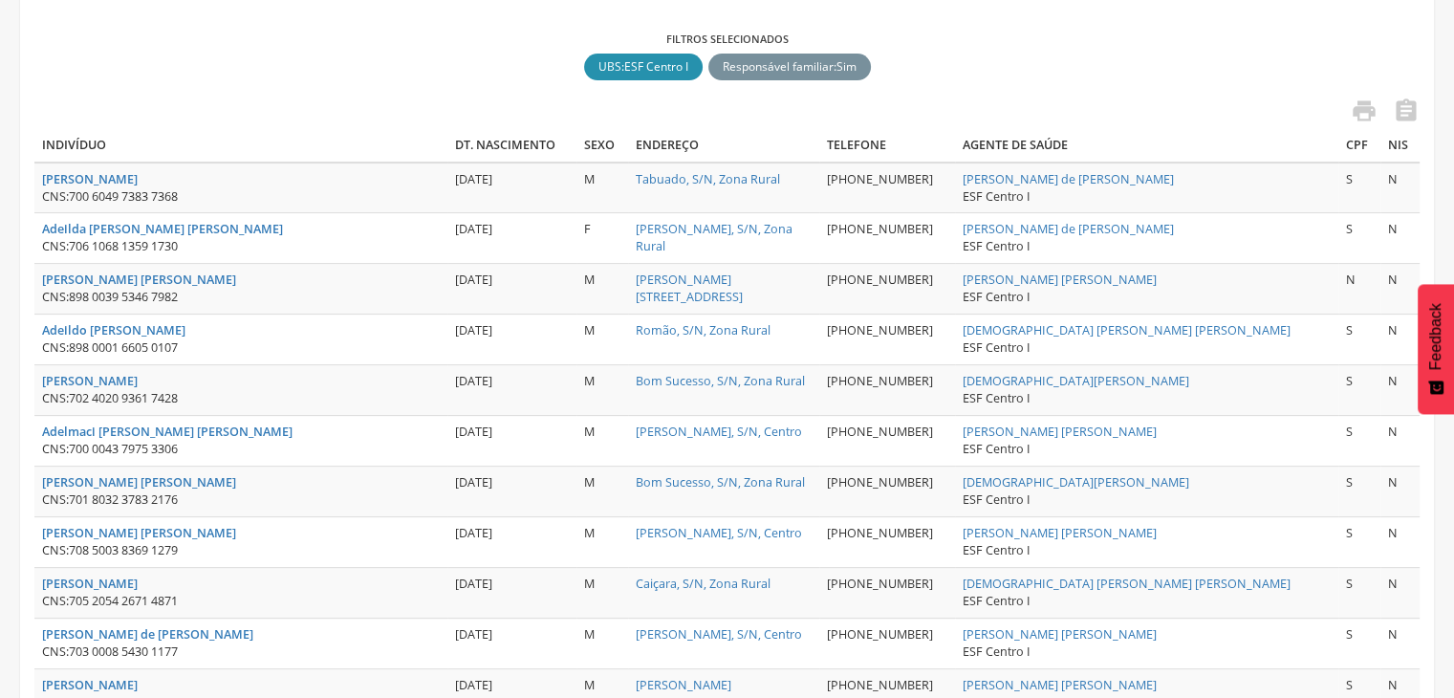
scroll to position [478, 0]
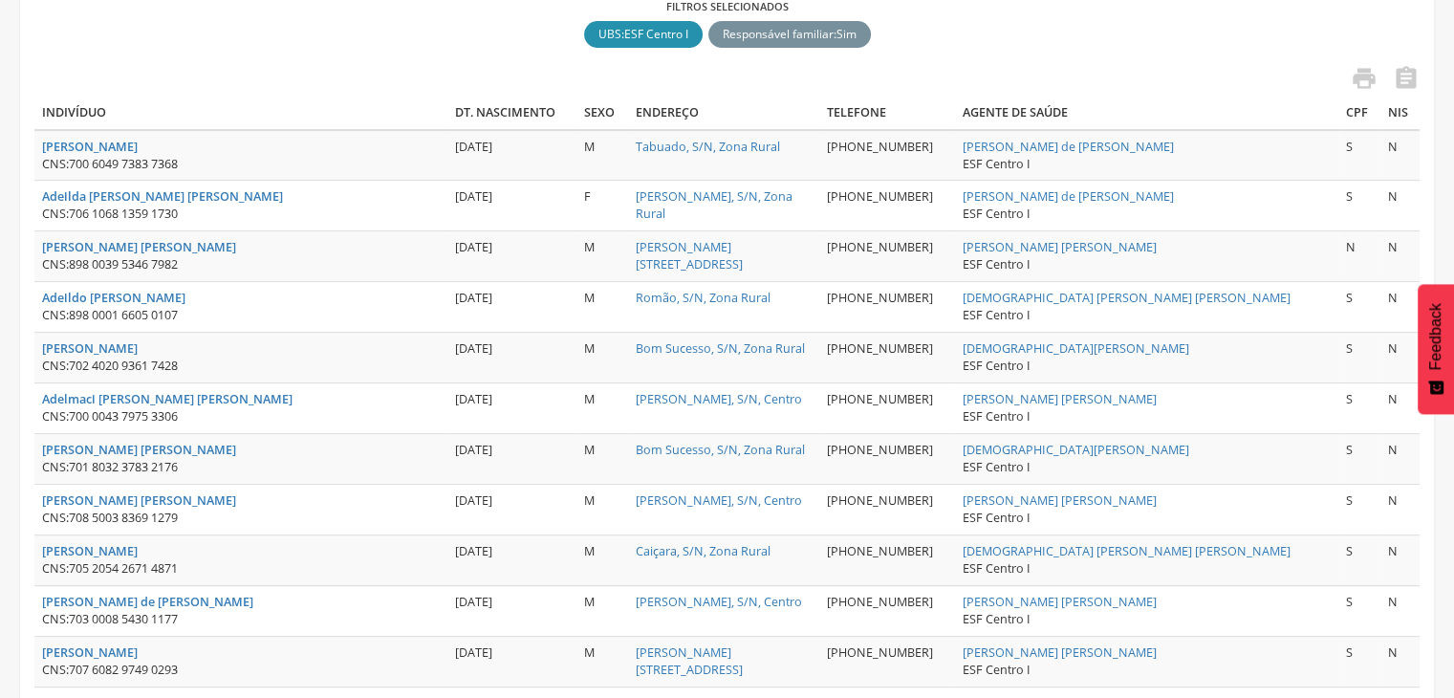
click at [1367, 72] on icon "" at bounding box center [1364, 78] width 27 height 27
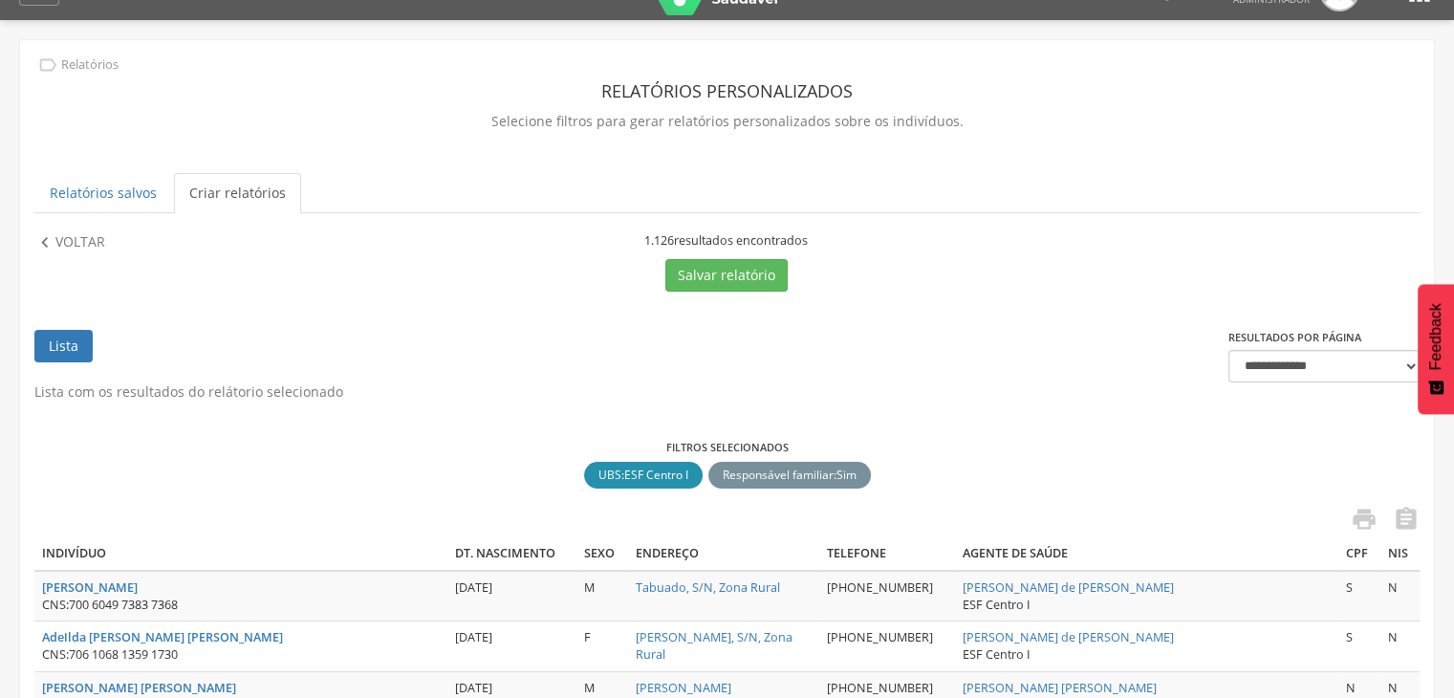
scroll to position [0, 0]
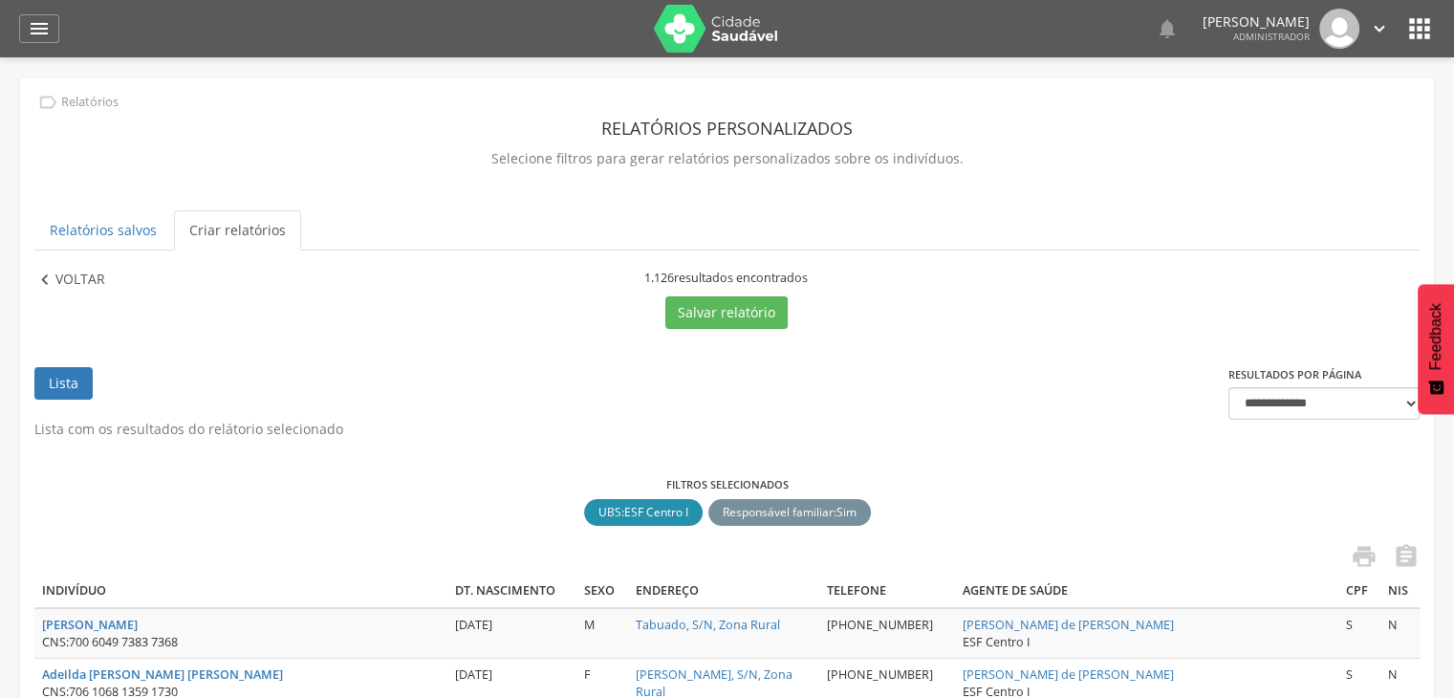
click at [61, 281] on p "Voltar" at bounding box center [80, 280] width 50 height 21
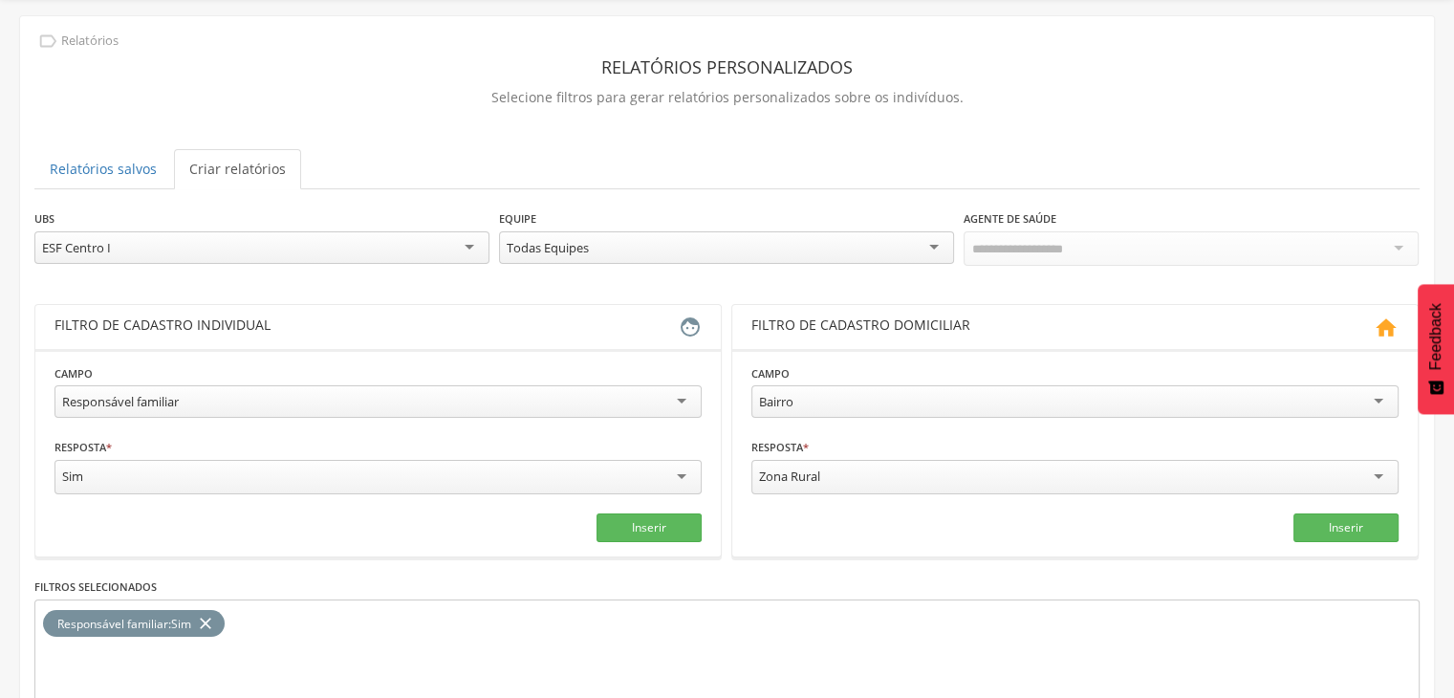
scroll to position [191, 0]
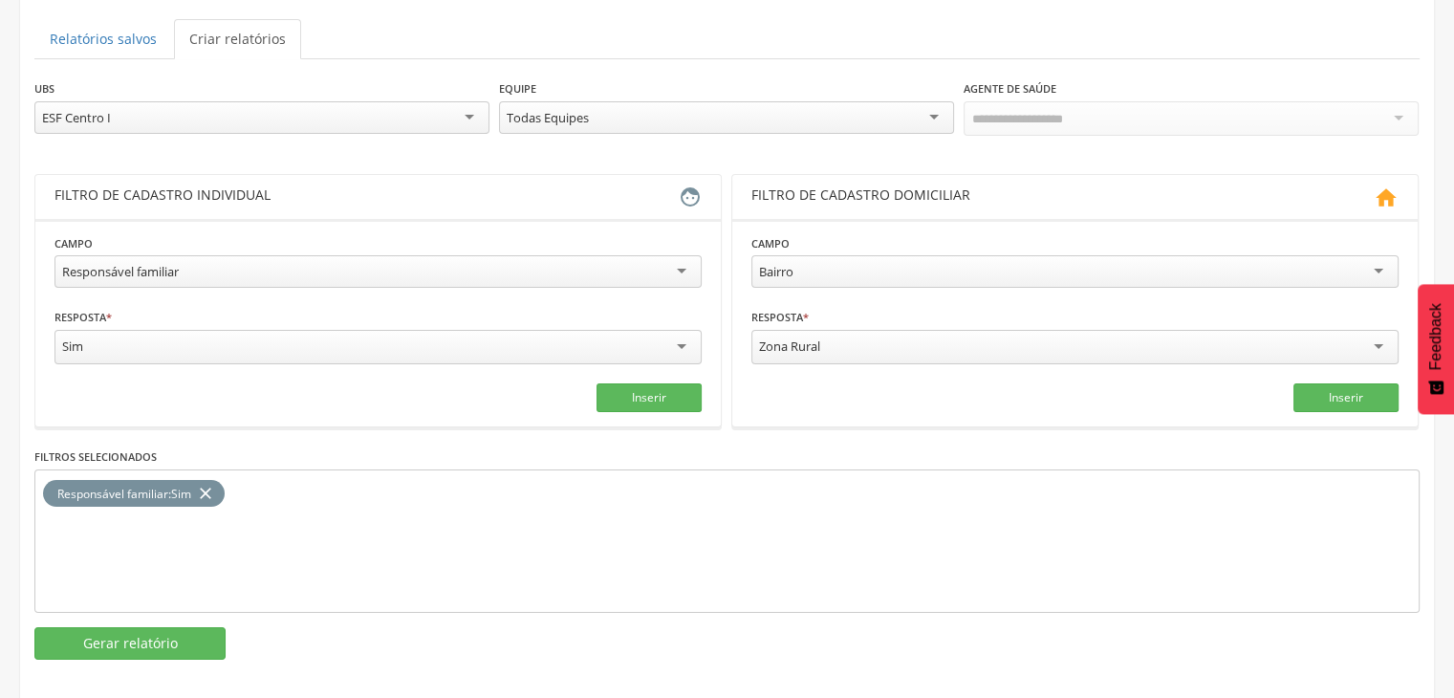
click at [329, 263] on div "Responsável familiar" at bounding box center [378, 271] width 647 height 33
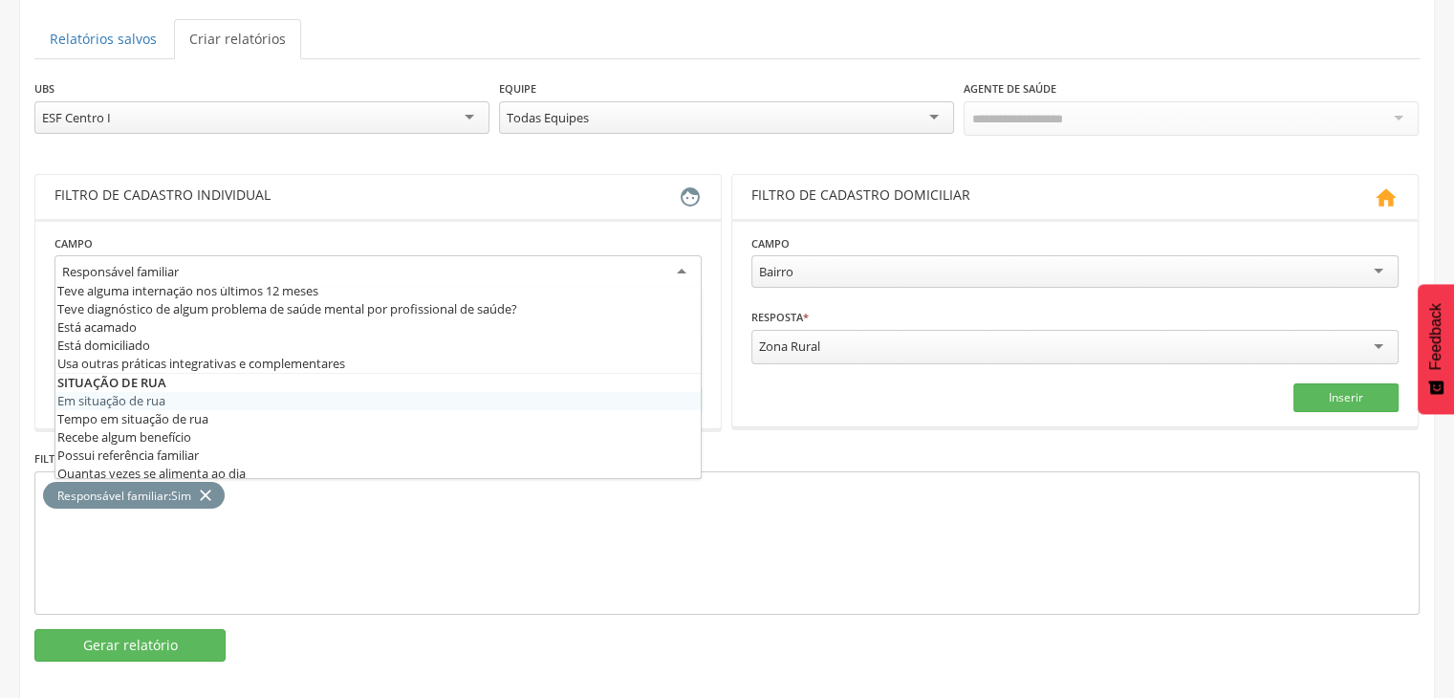
scroll to position [937, 0]
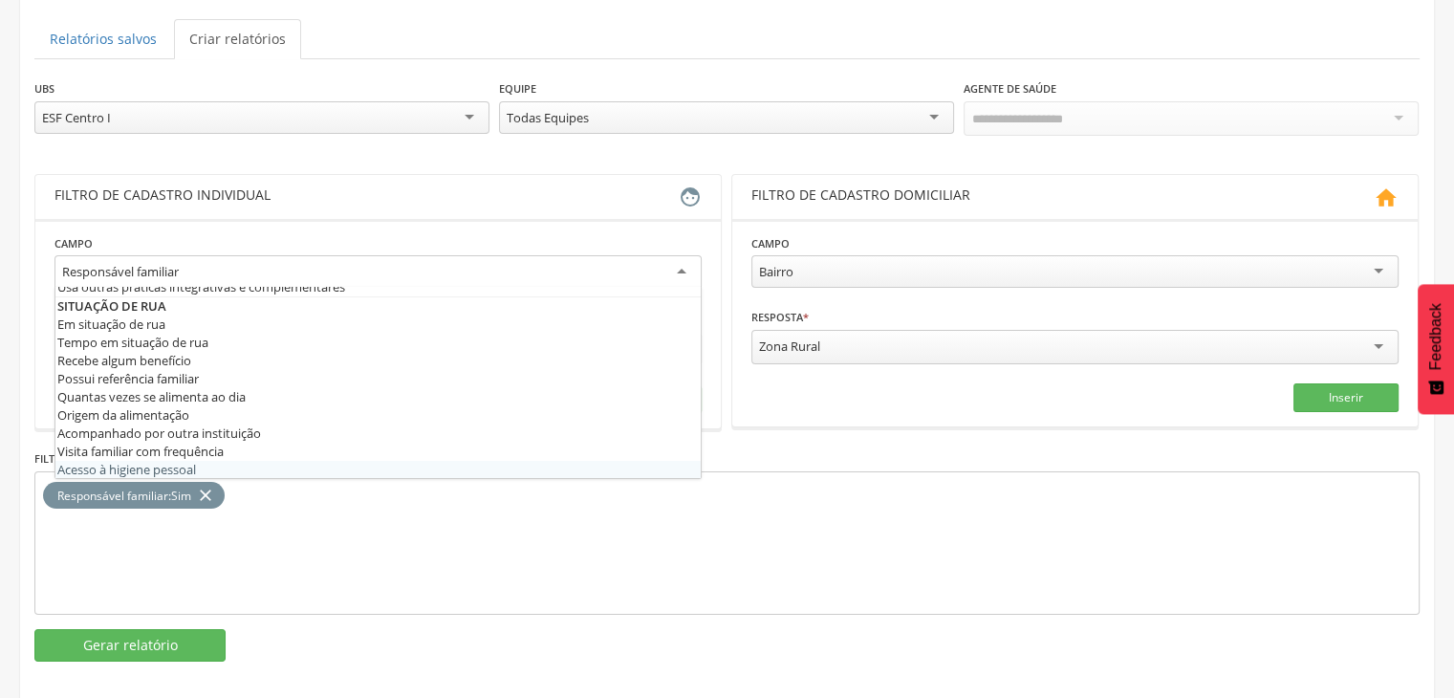
drag, startPoint x: 284, startPoint y: 528, endPoint x: 295, endPoint y: 522, distance: 12.0
click at [285, 528] on div "Responsável familiar : Sim close" at bounding box center [727, 542] width 1386 height 143
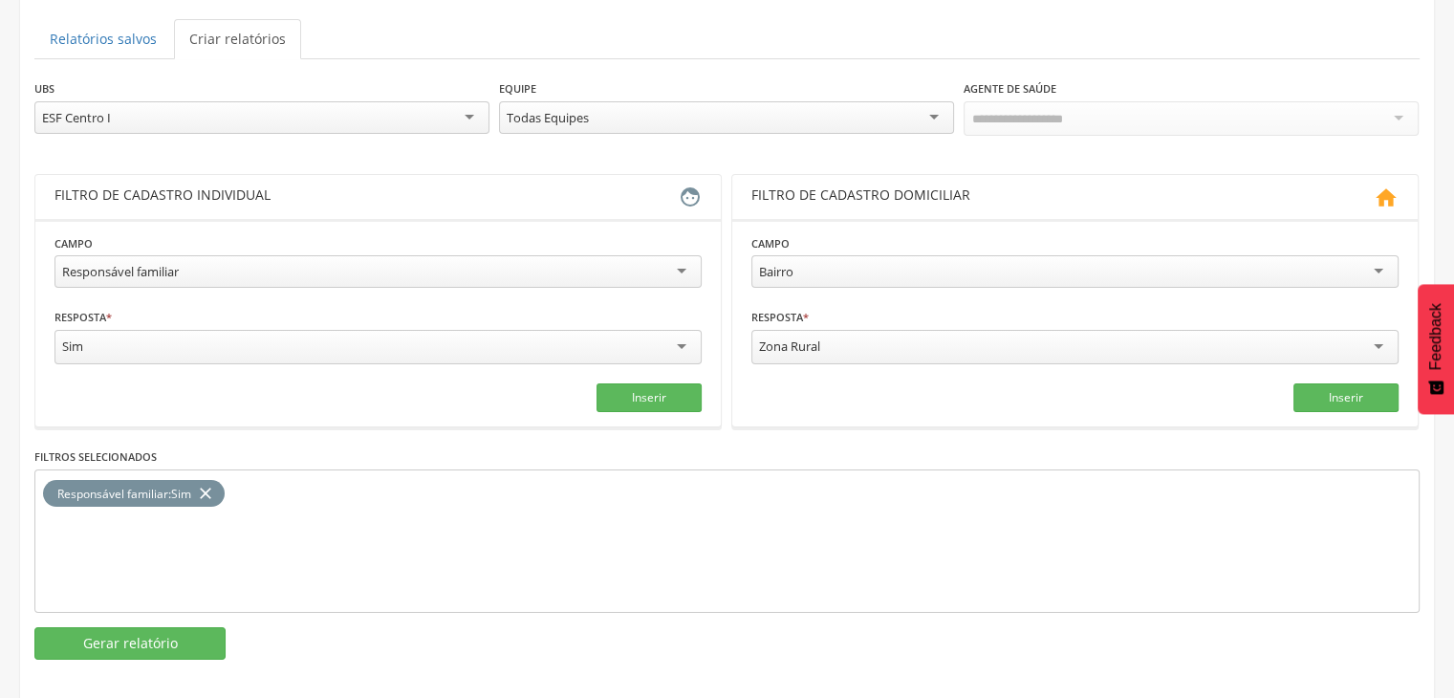
click at [827, 263] on div "Bairro" at bounding box center [1075, 271] width 647 height 33
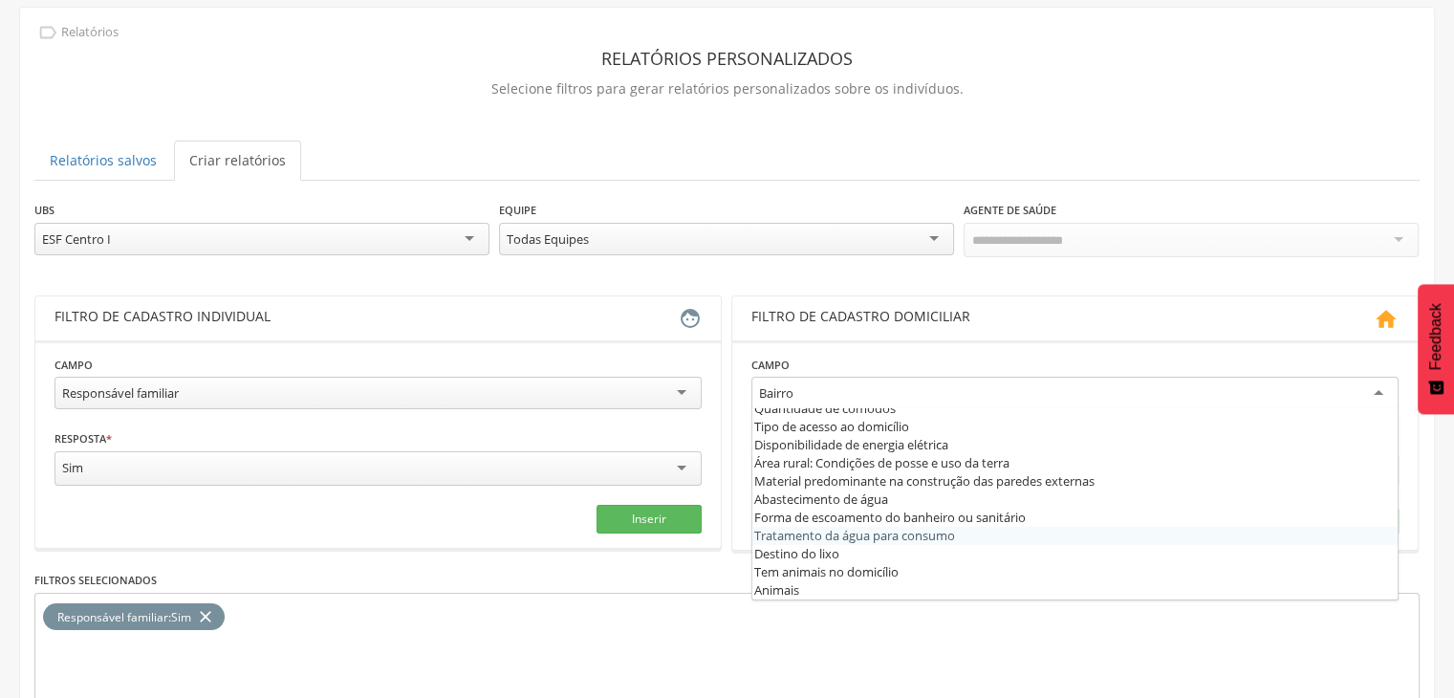
scroll to position [103, 0]
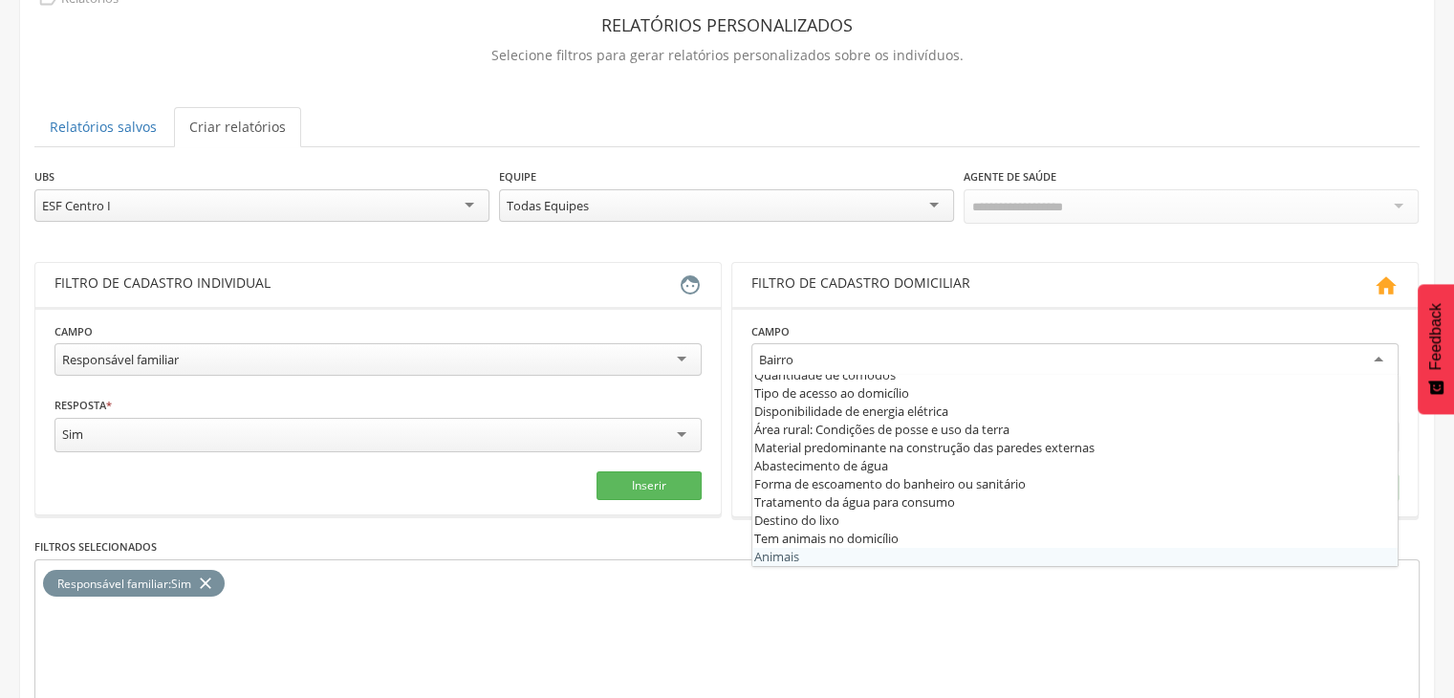
click at [663, 629] on div "Responsável familiar : Sim close" at bounding box center [727, 630] width 1386 height 143
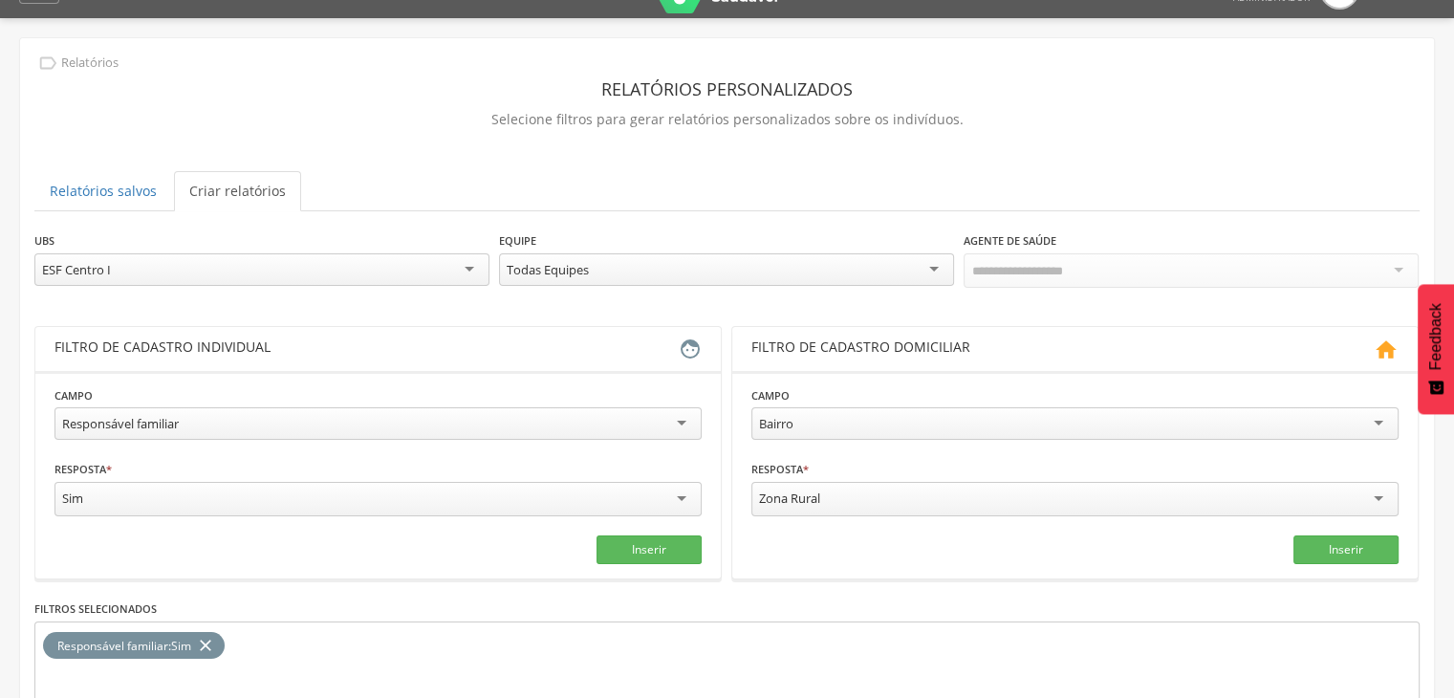
scroll to position [0, 0]
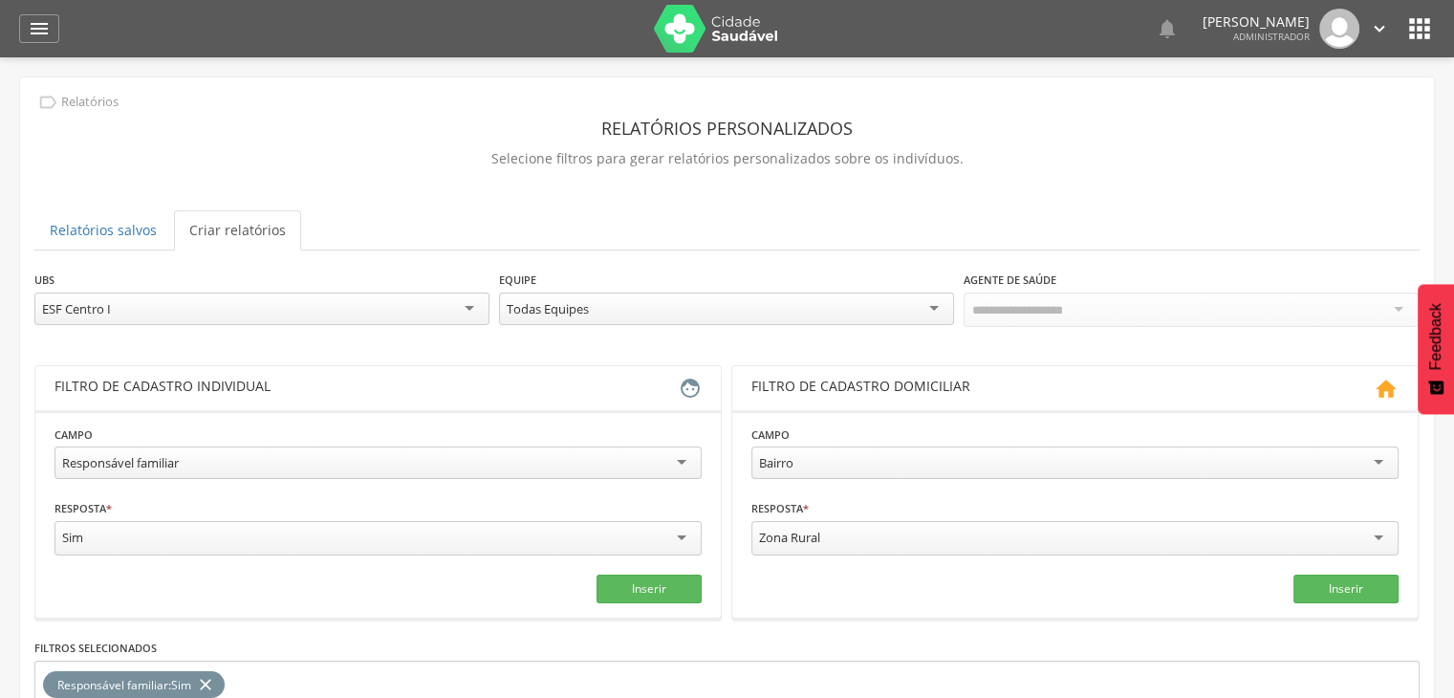
click at [1423, 26] on icon "" at bounding box center [1420, 28] width 31 height 31
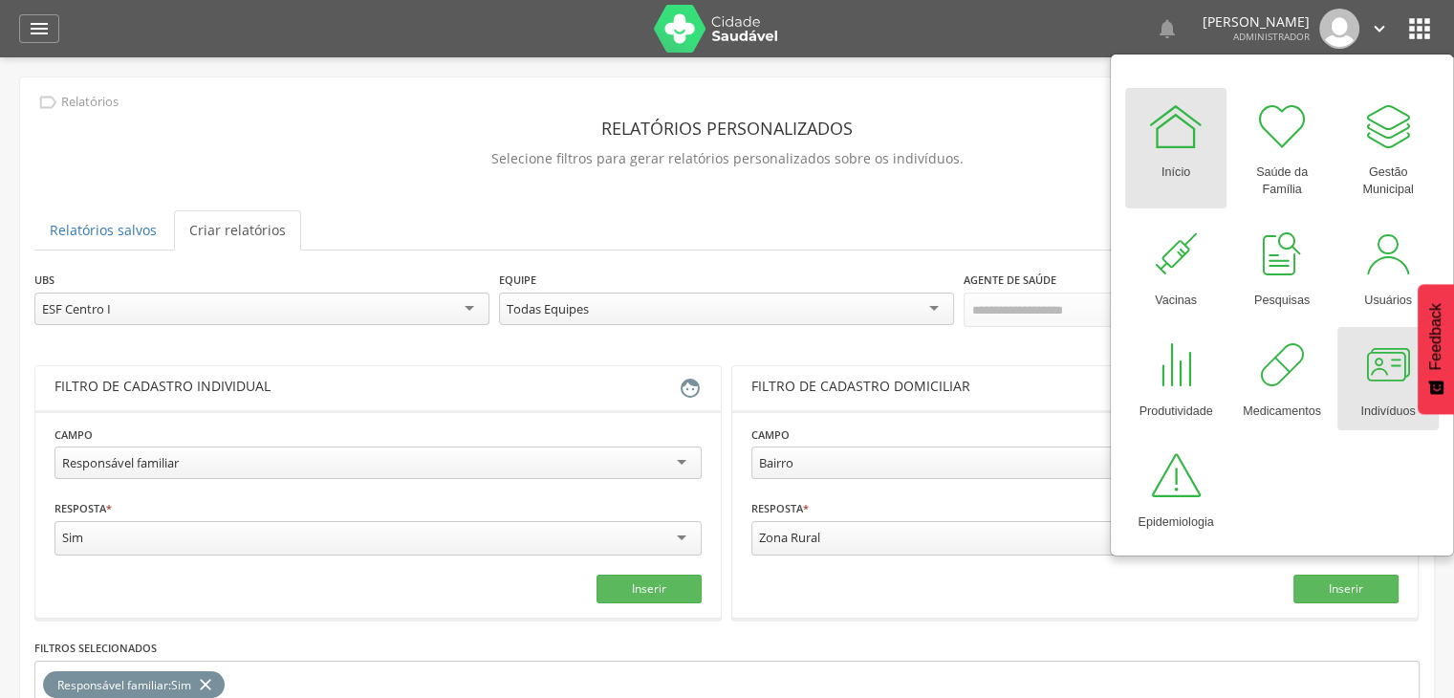
click at [1362, 357] on div at bounding box center [1388, 365] width 57 height 57
